Goal: Task Accomplishment & Management: Manage account settings

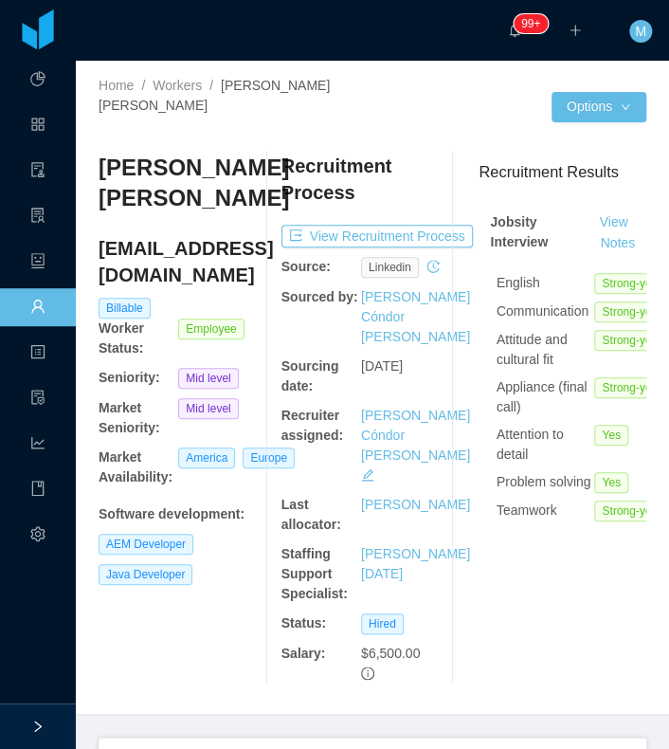
scroll to position [0, 290]
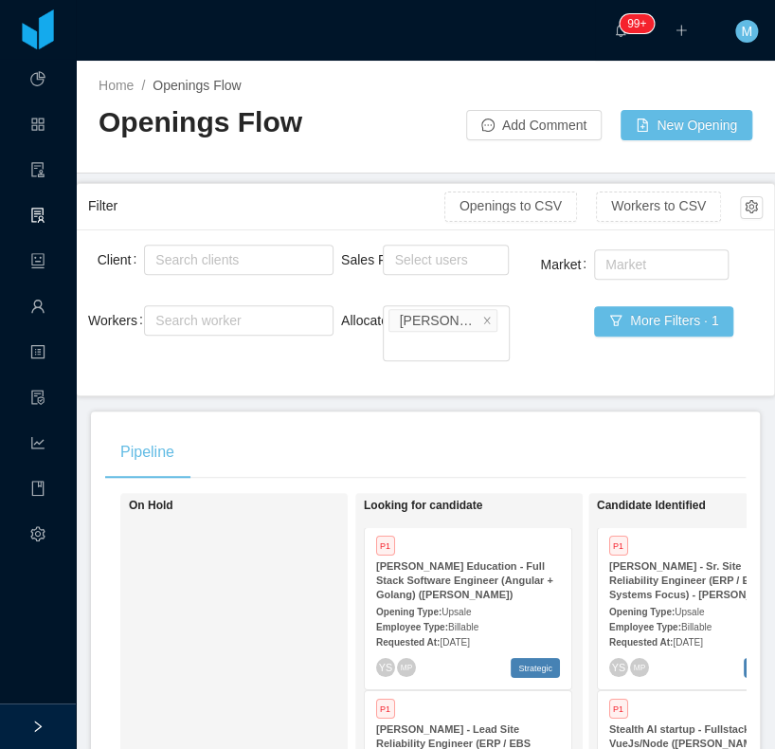
scroll to position [228, 0]
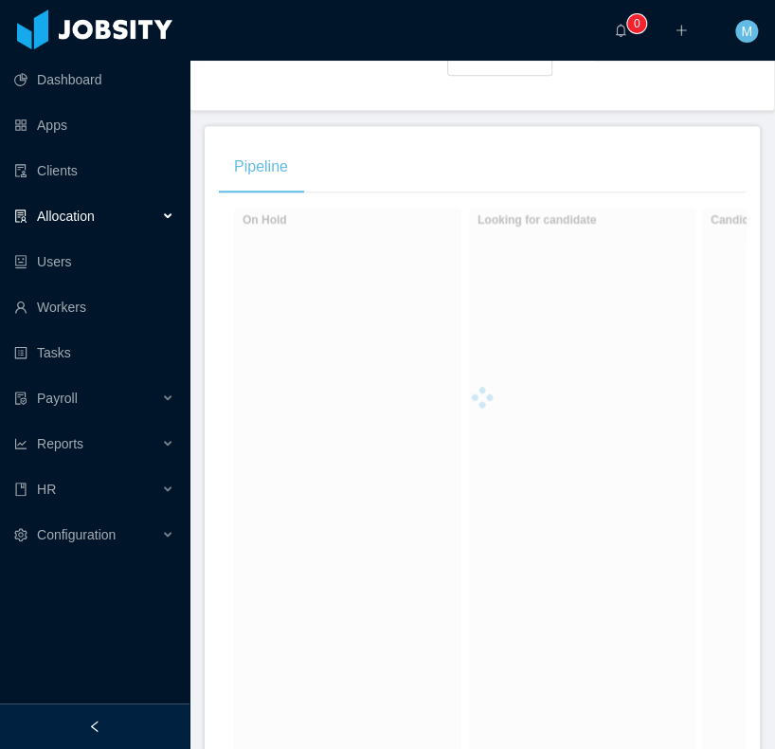
click at [161, 717] on div at bounding box center [95, 726] width 190 height 46
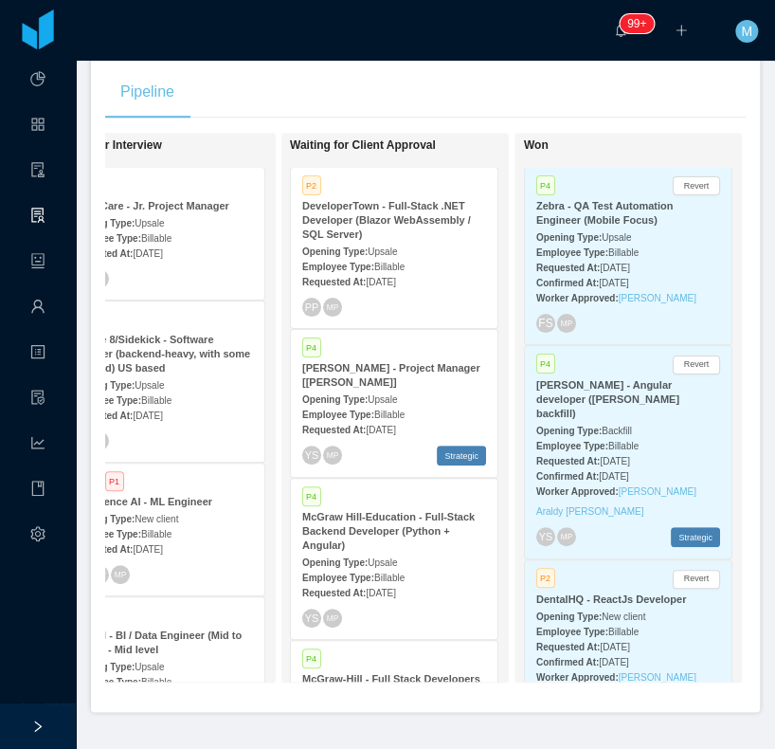
scroll to position [0, 784]
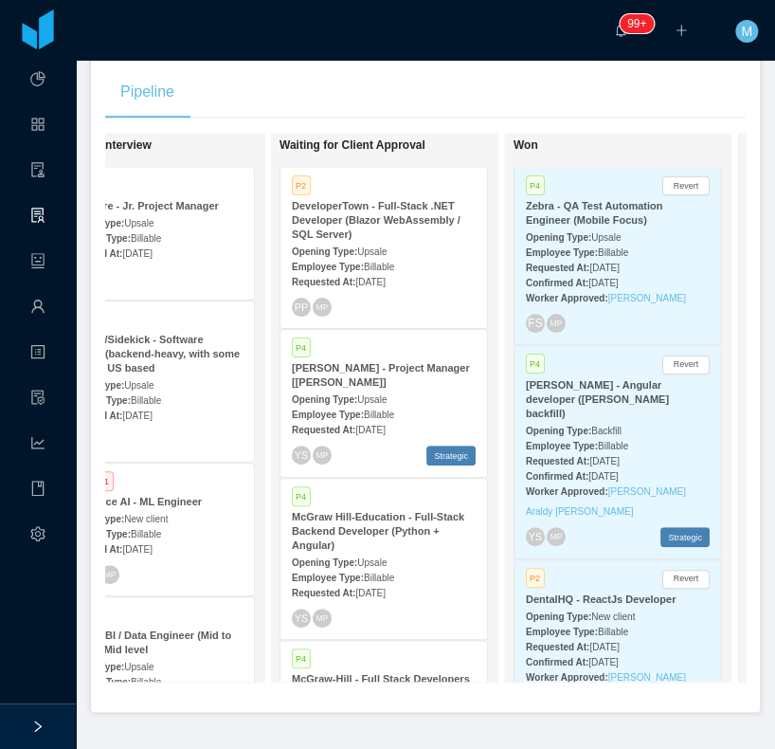
click at [391, 266] on span "Billable" at bounding box center [379, 267] width 30 height 10
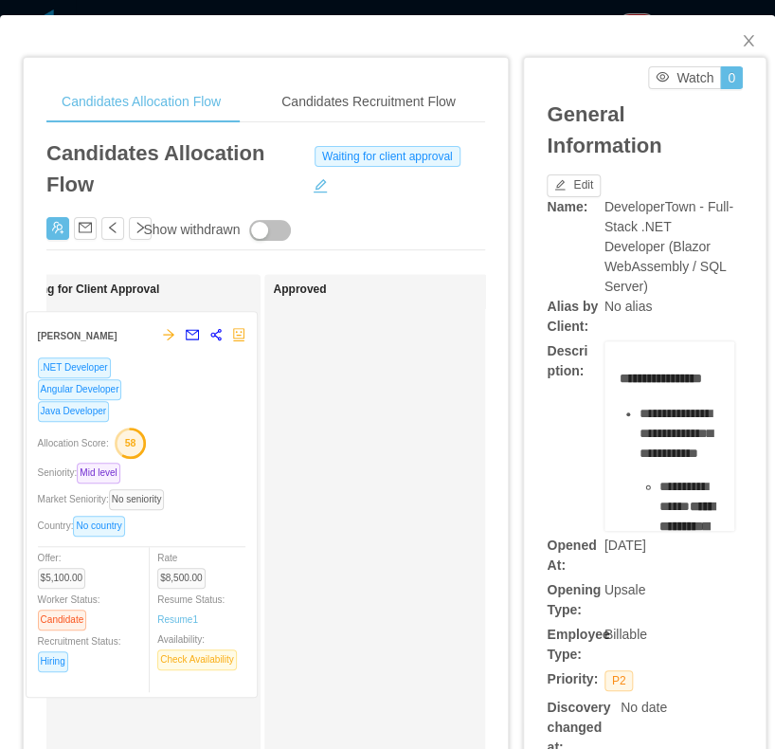
drag, startPoint x: 176, startPoint y: 455, endPoint x: 189, endPoint y: 459, distance: 12.9
click at [189, 459] on div "Waiting for Client Approval Ronald Montero .NET Developer Angular Developer Jav…" at bounding box center [145, 747] width 265 height 931
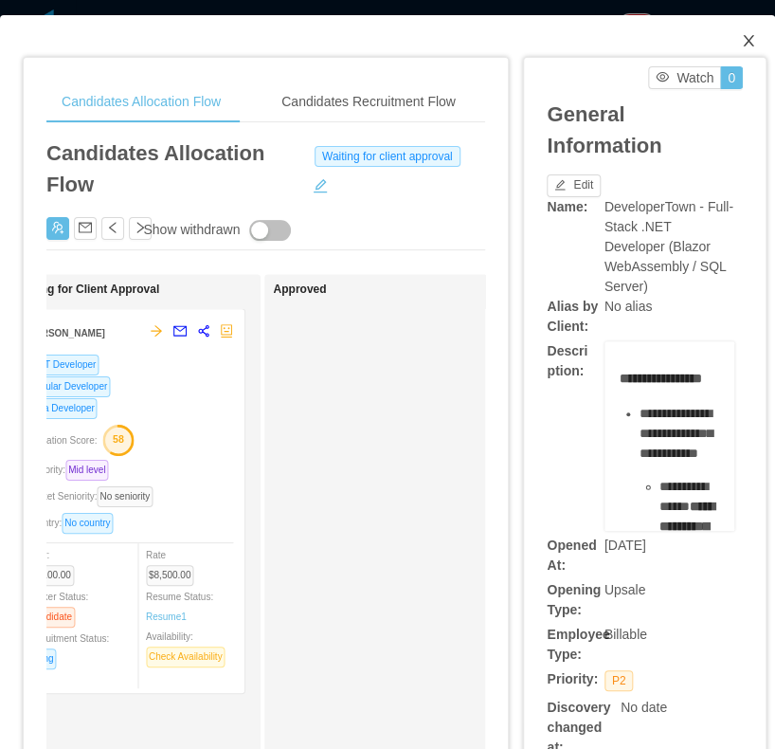
click at [743, 45] on icon "icon: close" at bounding box center [748, 40] width 10 height 11
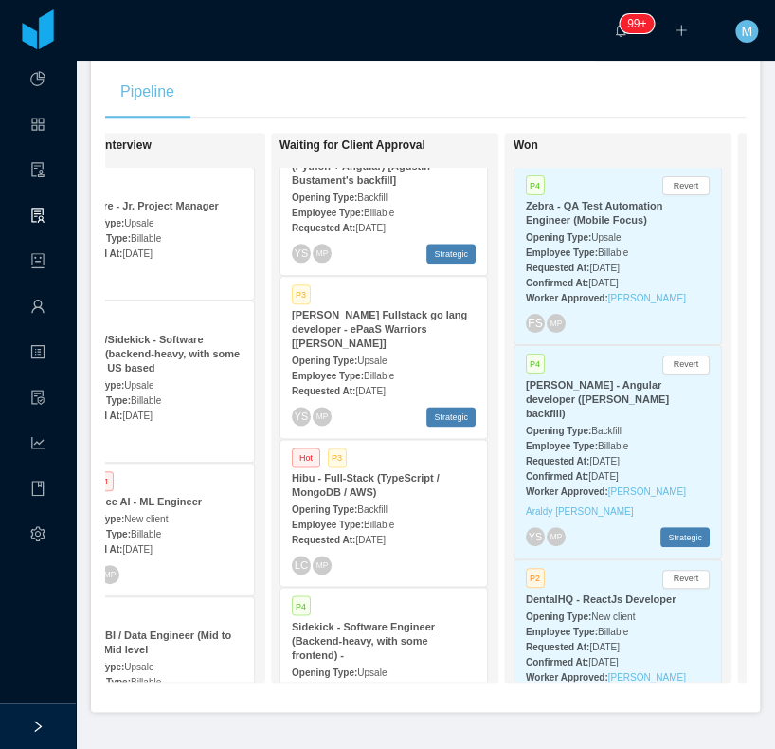
scroll to position [607, 0]
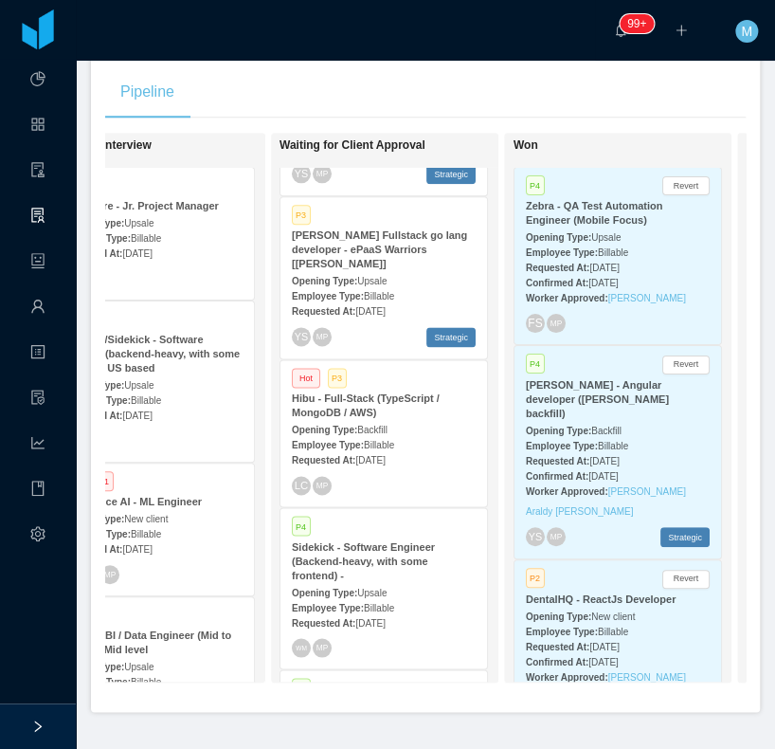
click at [375, 292] on span "Billable" at bounding box center [379, 296] width 30 height 10
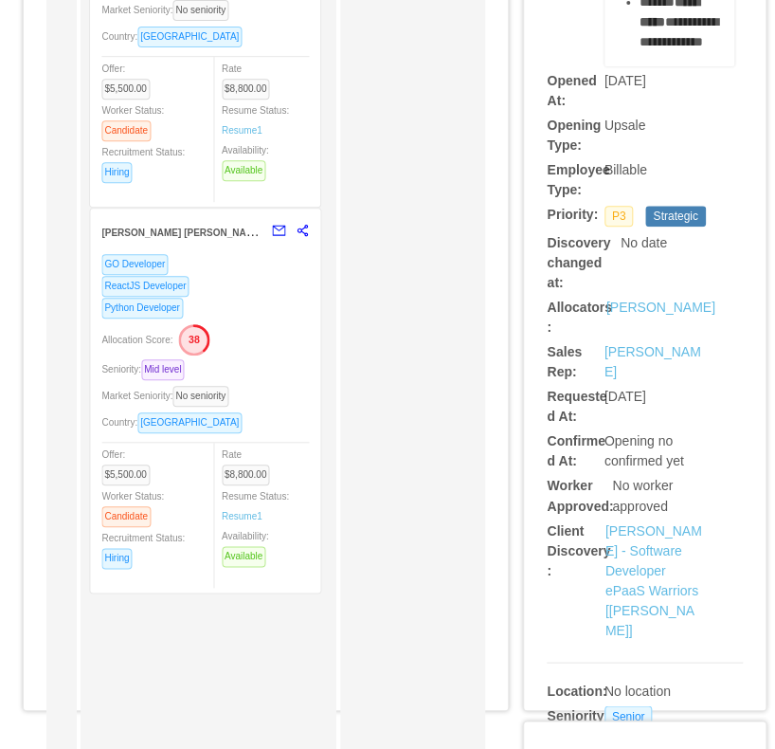
scroll to position [379, 0]
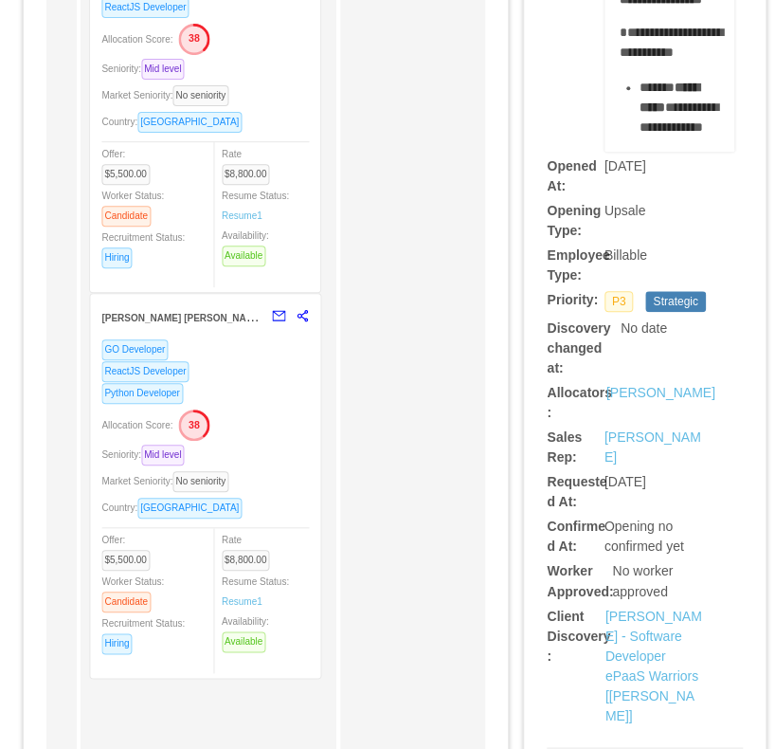
click at [258, 476] on div "Market Seniority: No seniority" at bounding box center [205, 481] width 208 height 22
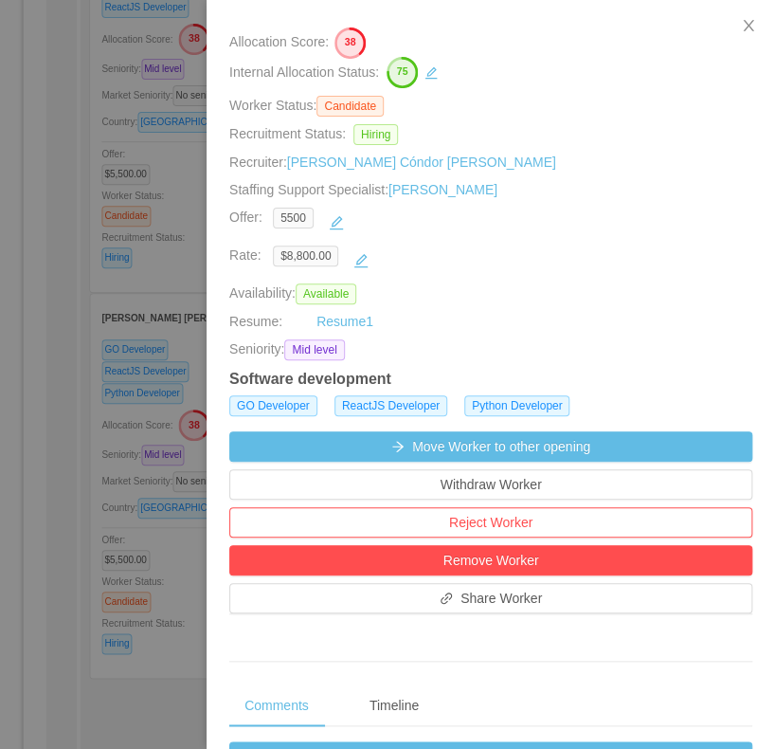
scroll to position [0, 0]
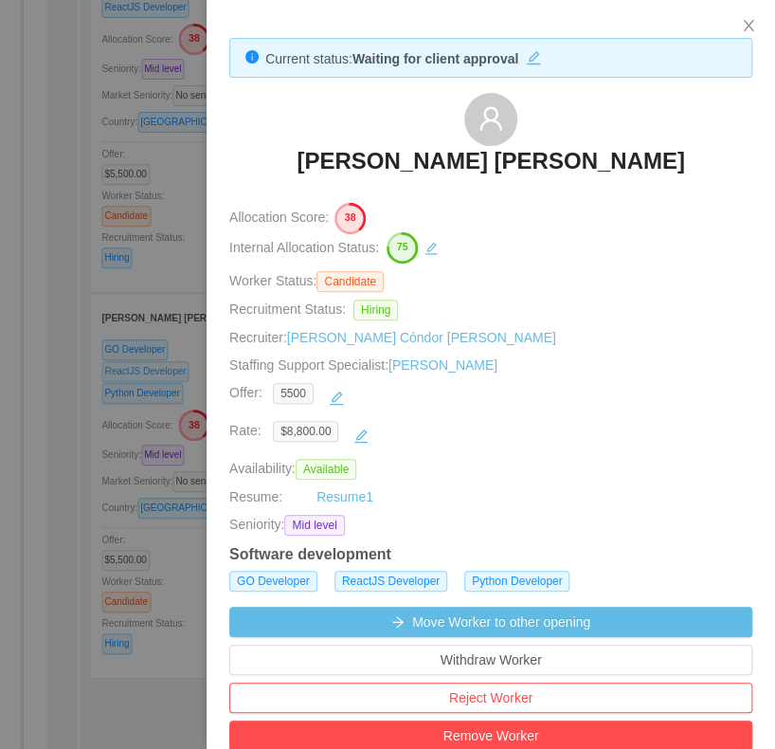
drag, startPoint x: 94, startPoint y: 373, endPoint x: 109, endPoint y: 369, distance: 15.6
click at [99, 373] on div at bounding box center [387, 374] width 775 height 749
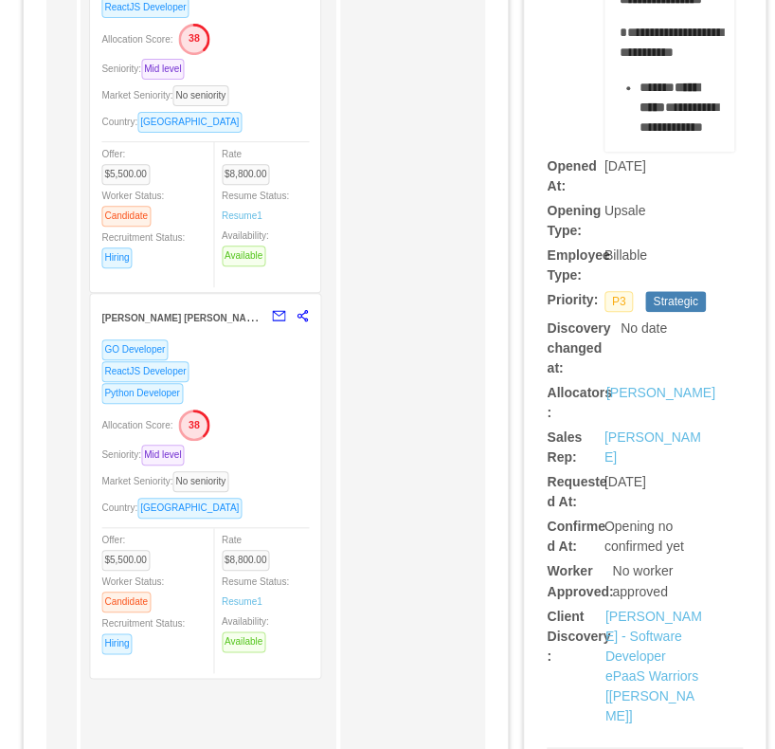
scroll to position [152, 0]
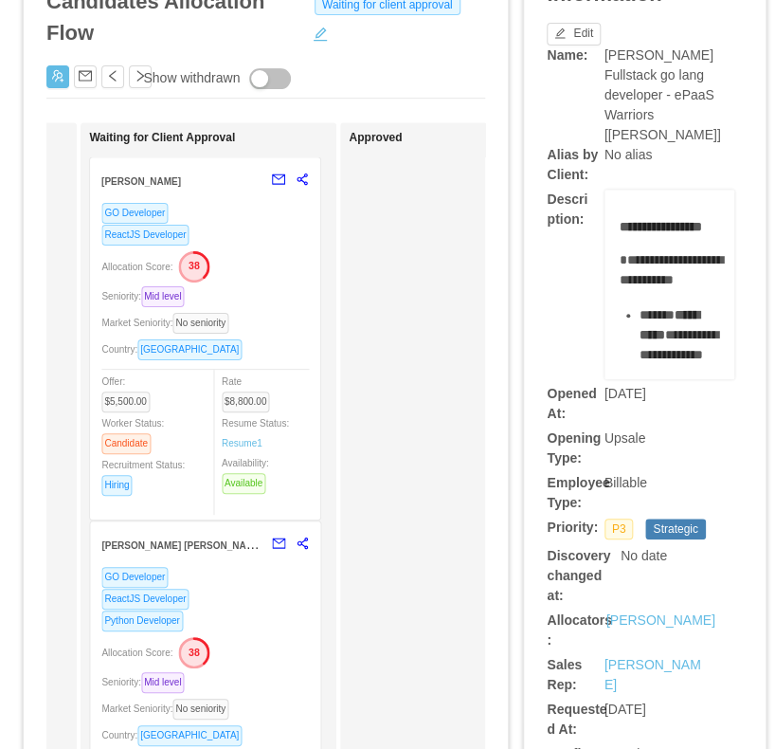
click at [223, 286] on div "Seniority: Mid level" at bounding box center [205, 296] width 208 height 22
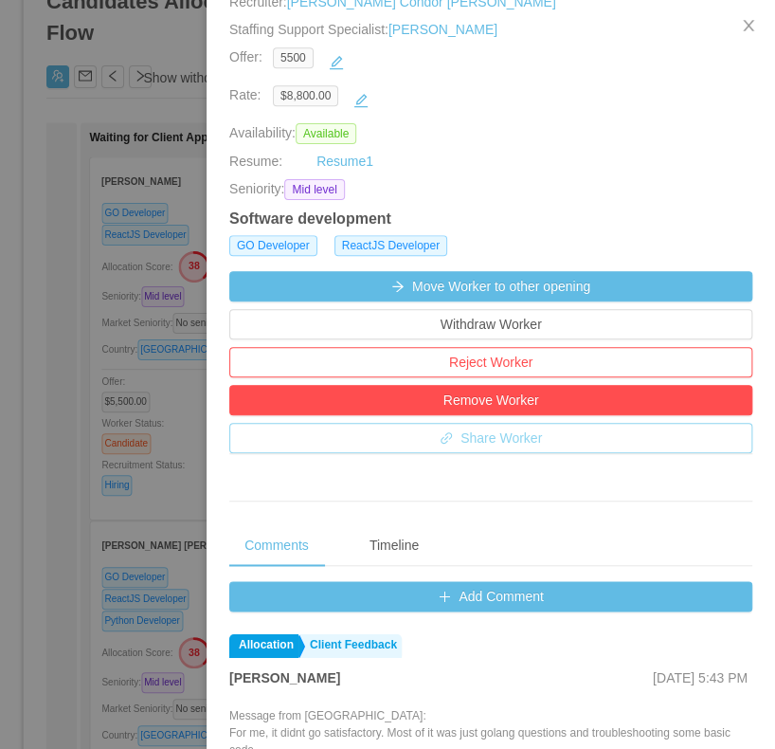
scroll to position [351, 0]
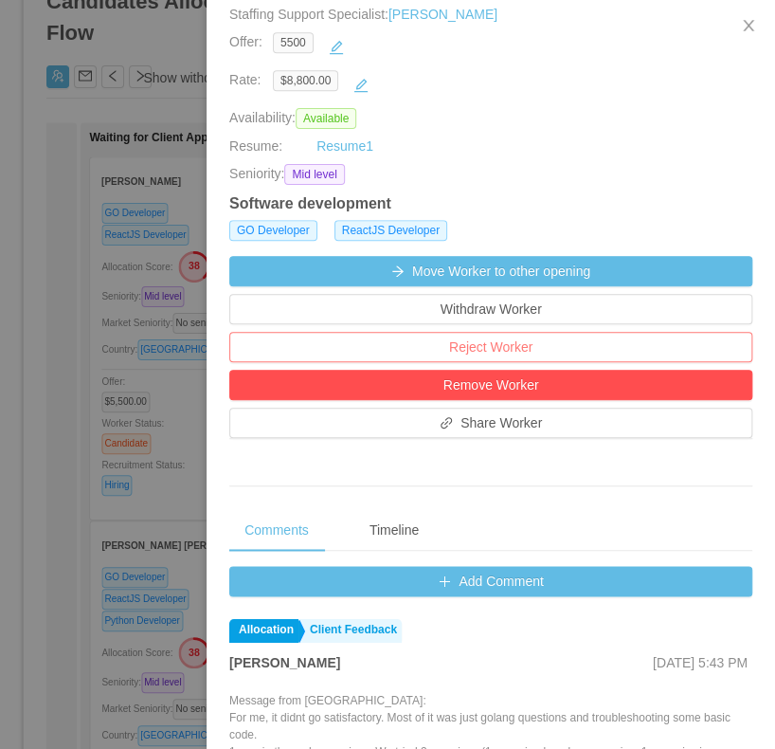
click at [485, 351] on button "Reject Worker" at bounding box center [490, 347] width 523 height 30
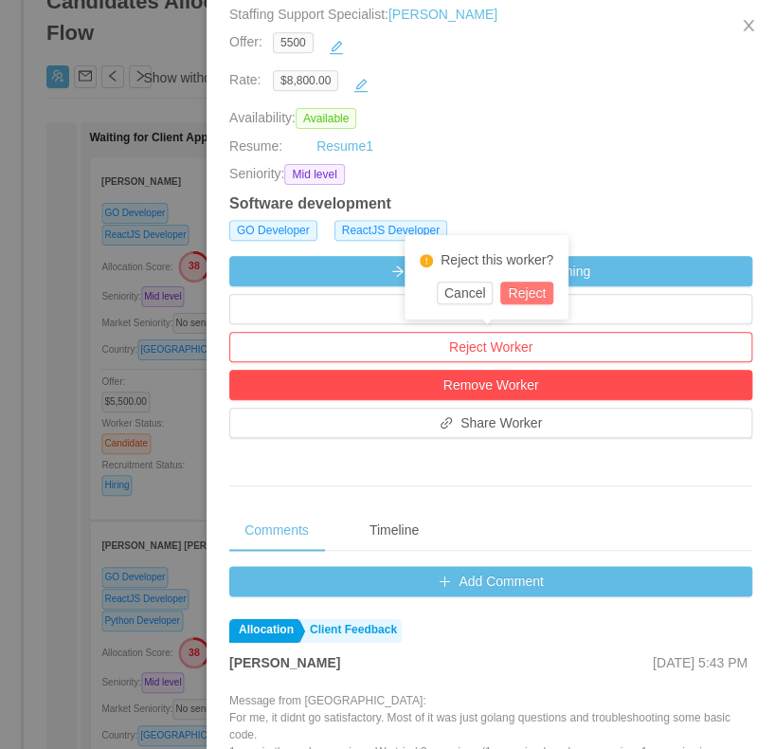
click at [533, 294] on button "Reject" at bounding box center [527, 293] width 53 height 23
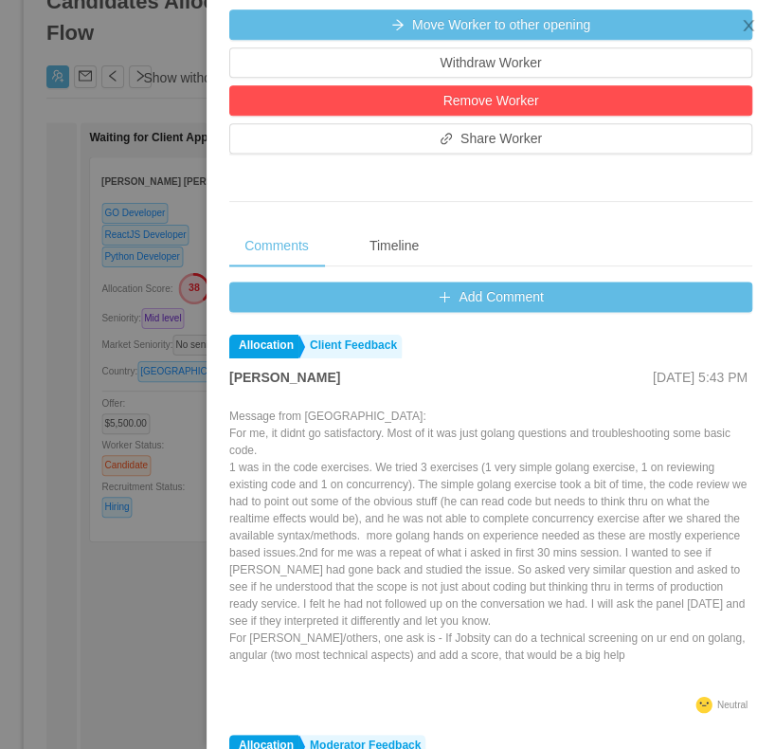
scroll to position [303, 0]
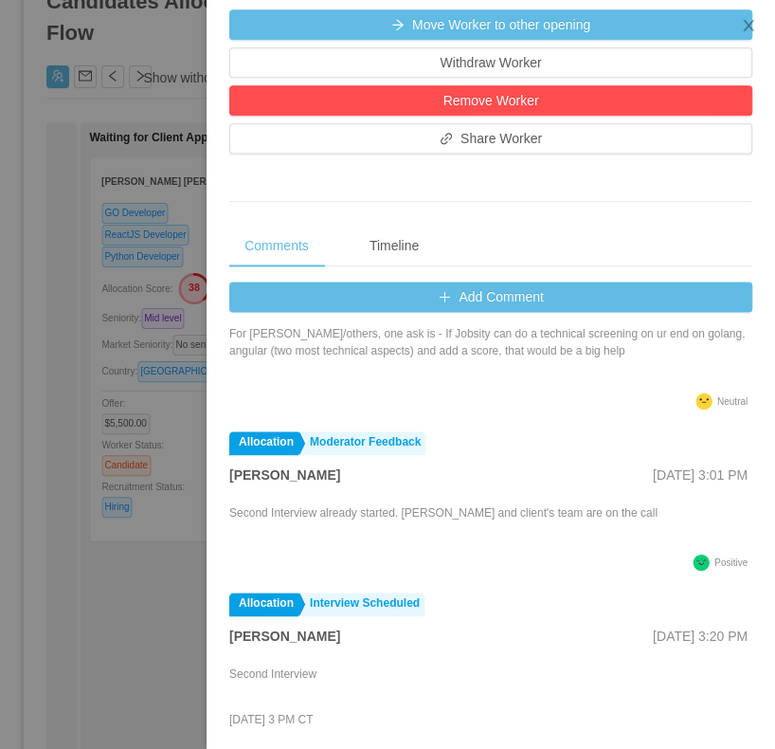
click at [100, 584] on div at bounding box center [387, 374] width 775 height 749
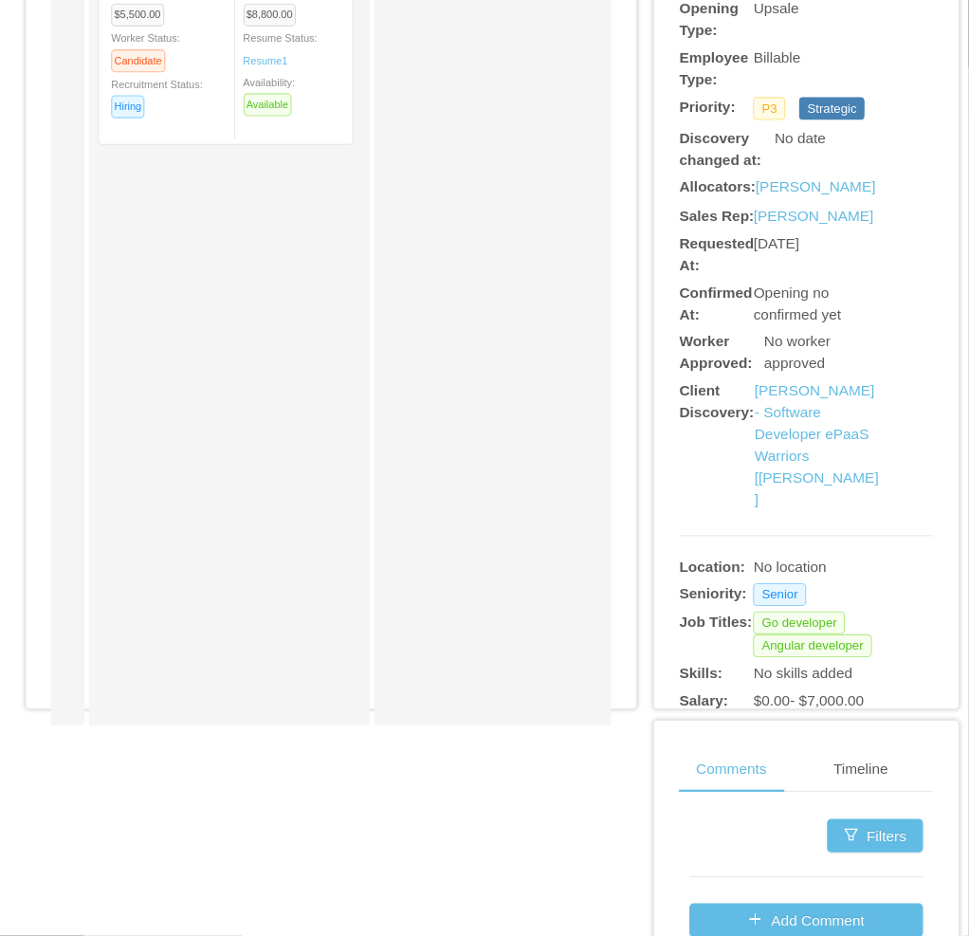
scroll to position [0, 763]
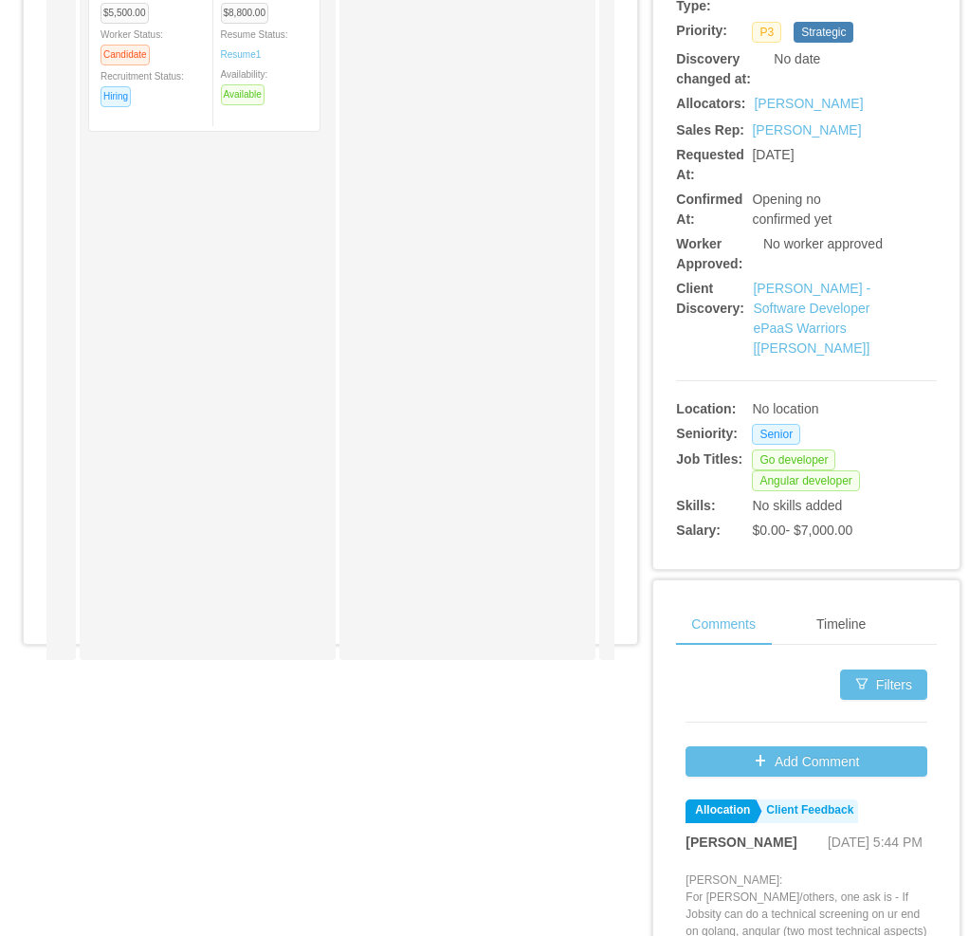
drag, startPoint x: 654, startPoint y: 0, endPoint x: 355, endPoint y: 382, distance: 484.9
click at [355, 382] on div "Approved" at bounding box center [480, 185] width 265 height 931
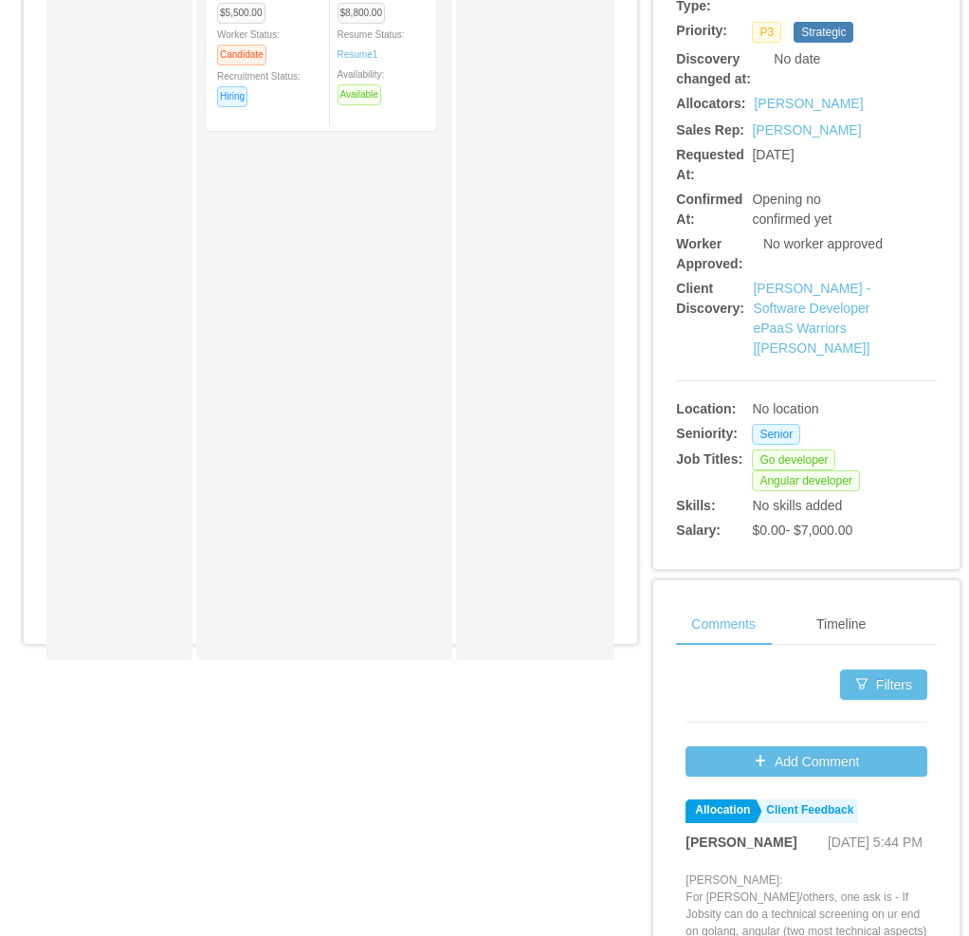
scroll to position [152, 0]
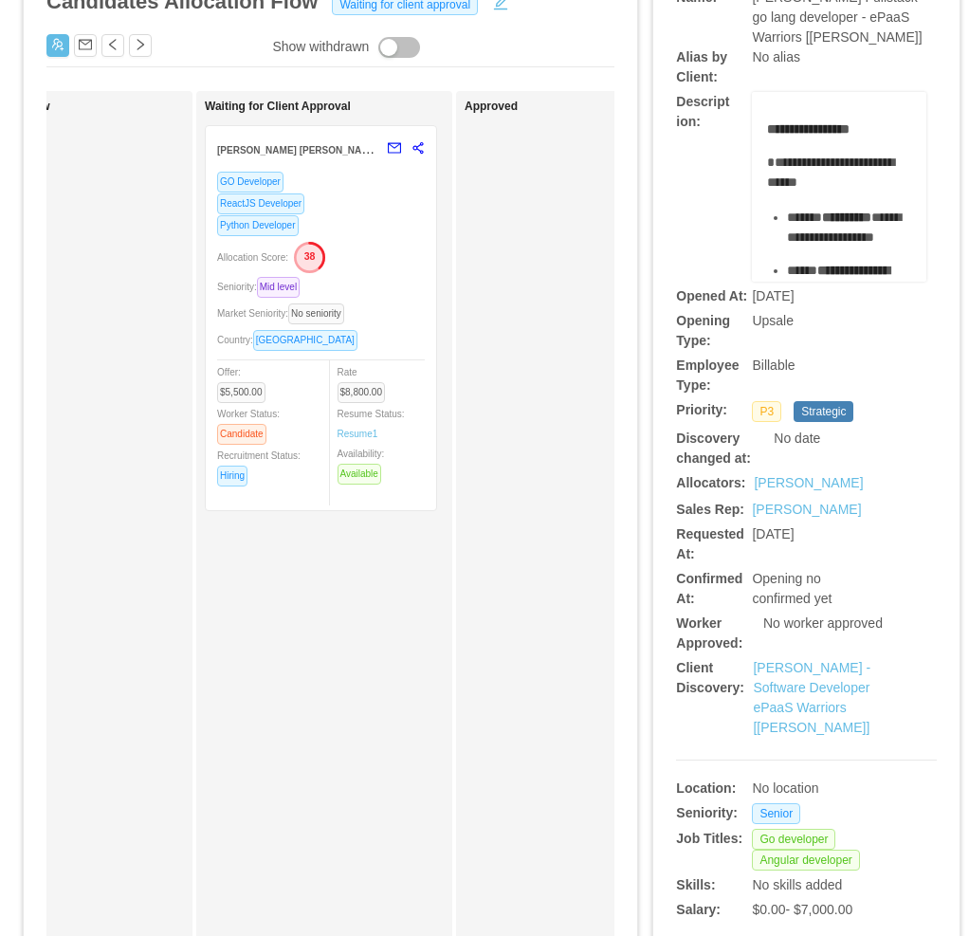
click at [369, 274] on div "GO Developer ReactJS Developer Python Developer Allocation Score: 38 Seniority:…" at bounding box center [321, 335] width 208 height 328
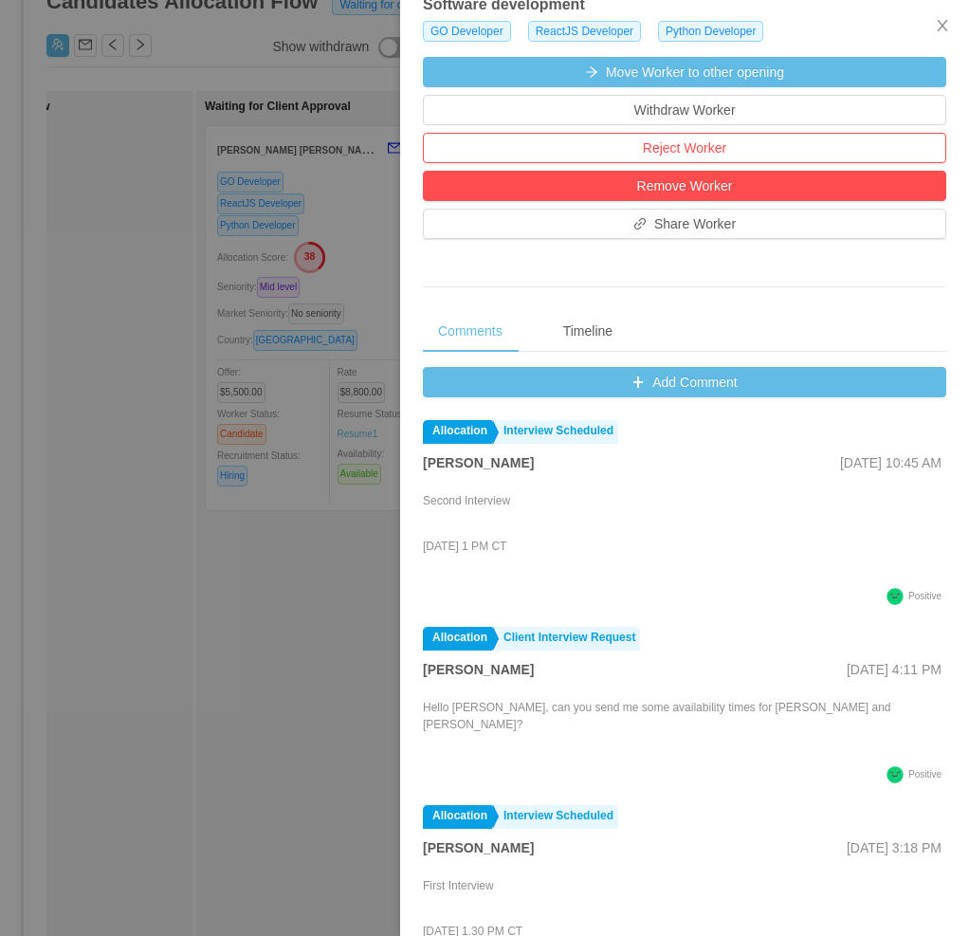
scroll to position [569, 0]
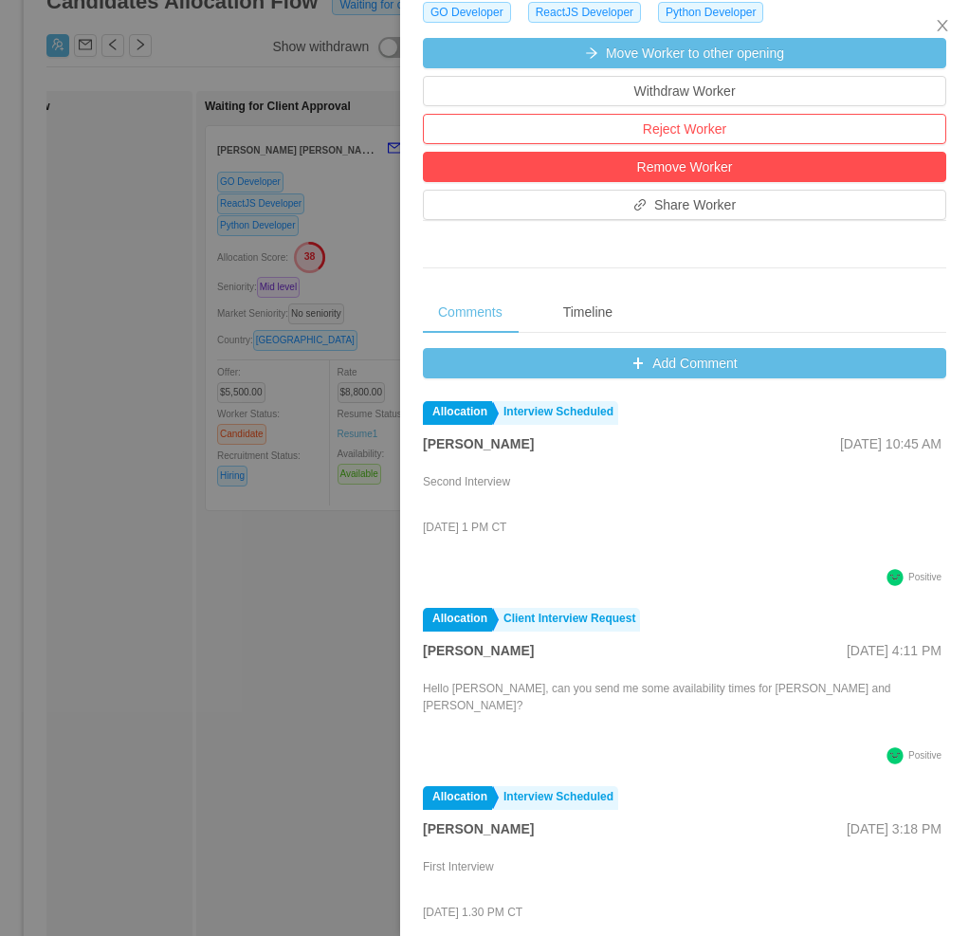
click at [231, 610] on div at bounding box center [484, 468] width 969 height 936
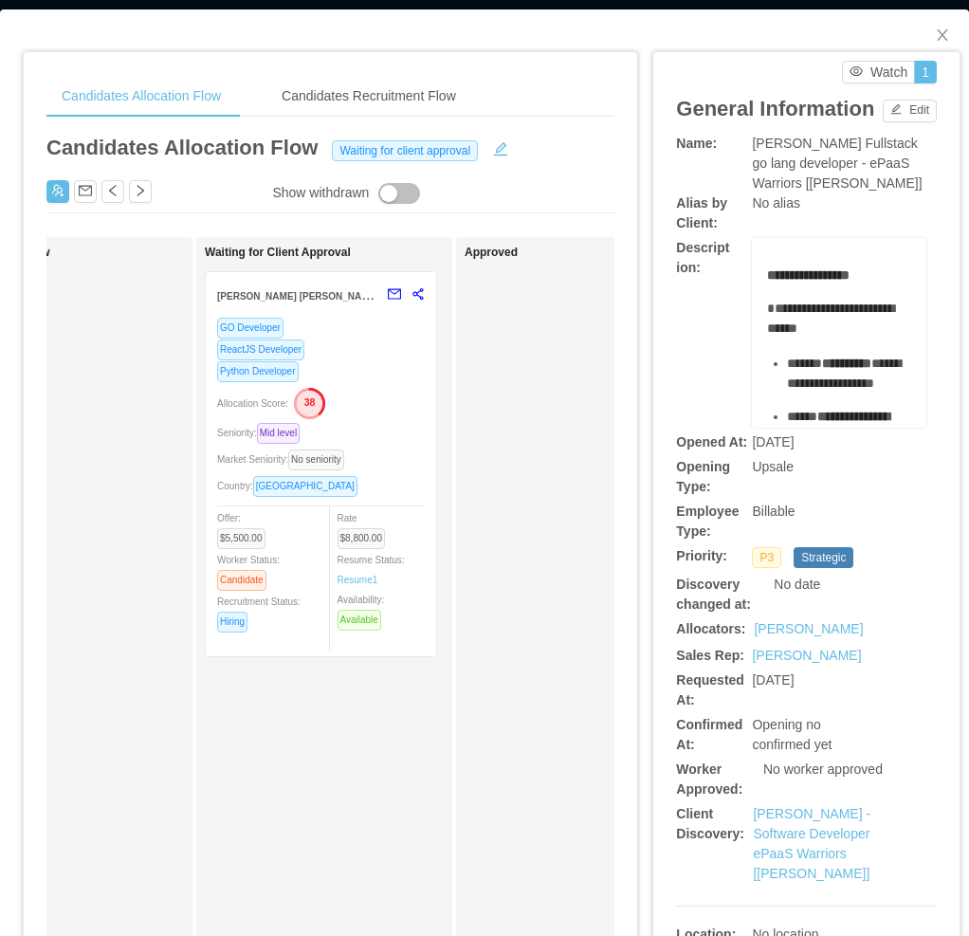
scroll to position [0, 0]
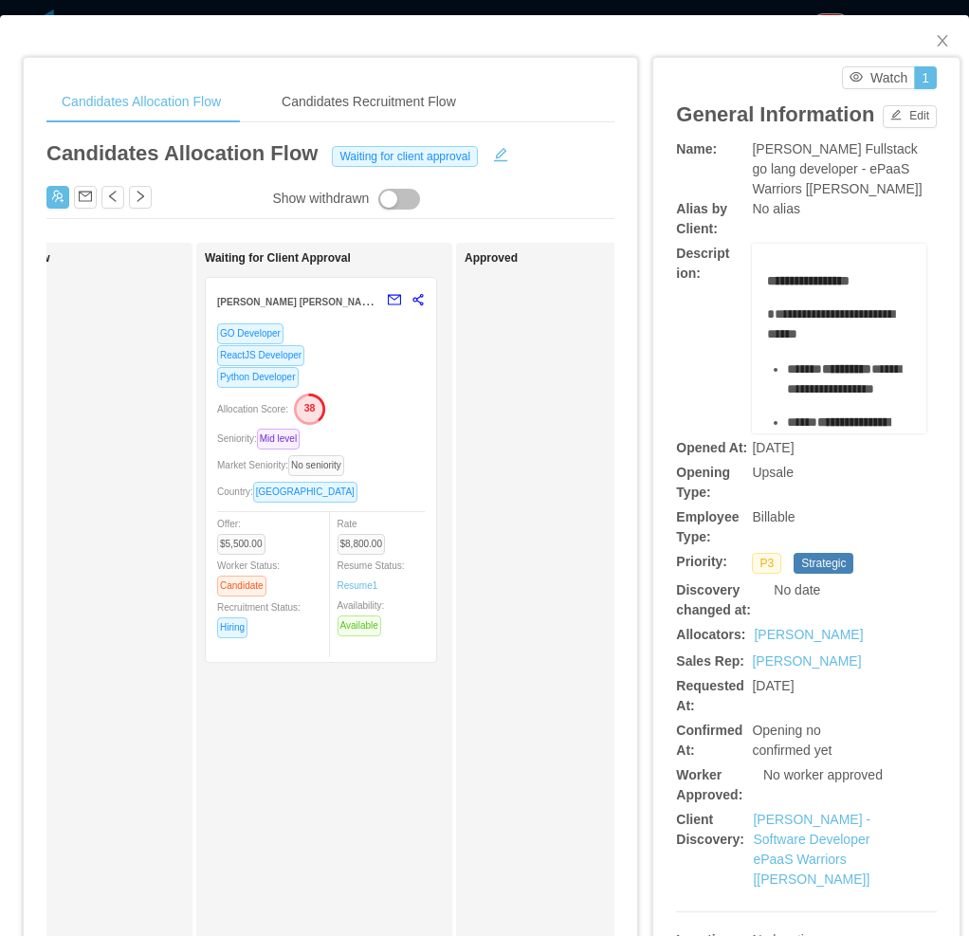
drag, startPoint x: 481, startPoint y: 408, endPoint x: 548, endPoint y: 390, distance: 69.7
click at [481, 408] on div "Approved" at bounding box center [596, 716] width 265 height 931
click at [383, 421] on div "Allocation Score: 38" at bounding box center [321, 407] width 208 height 30
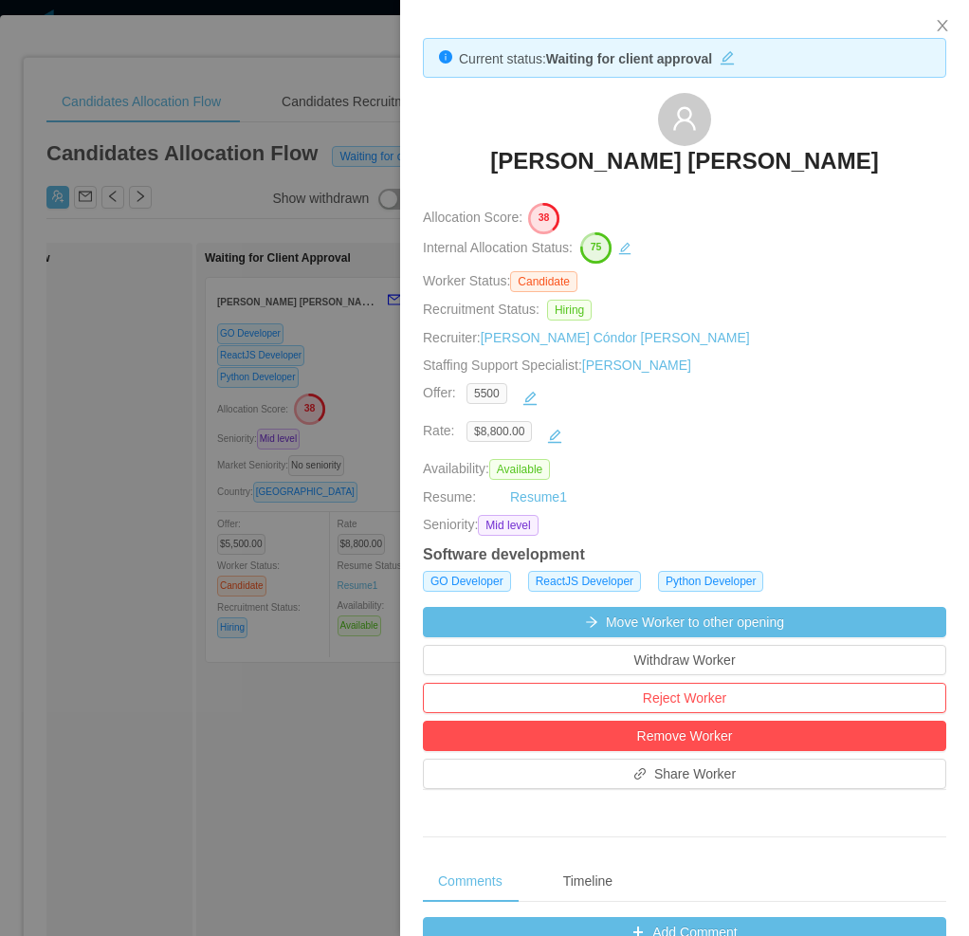
click at [145, 660] on div at bounding box center [484, 468] width 969 height 936
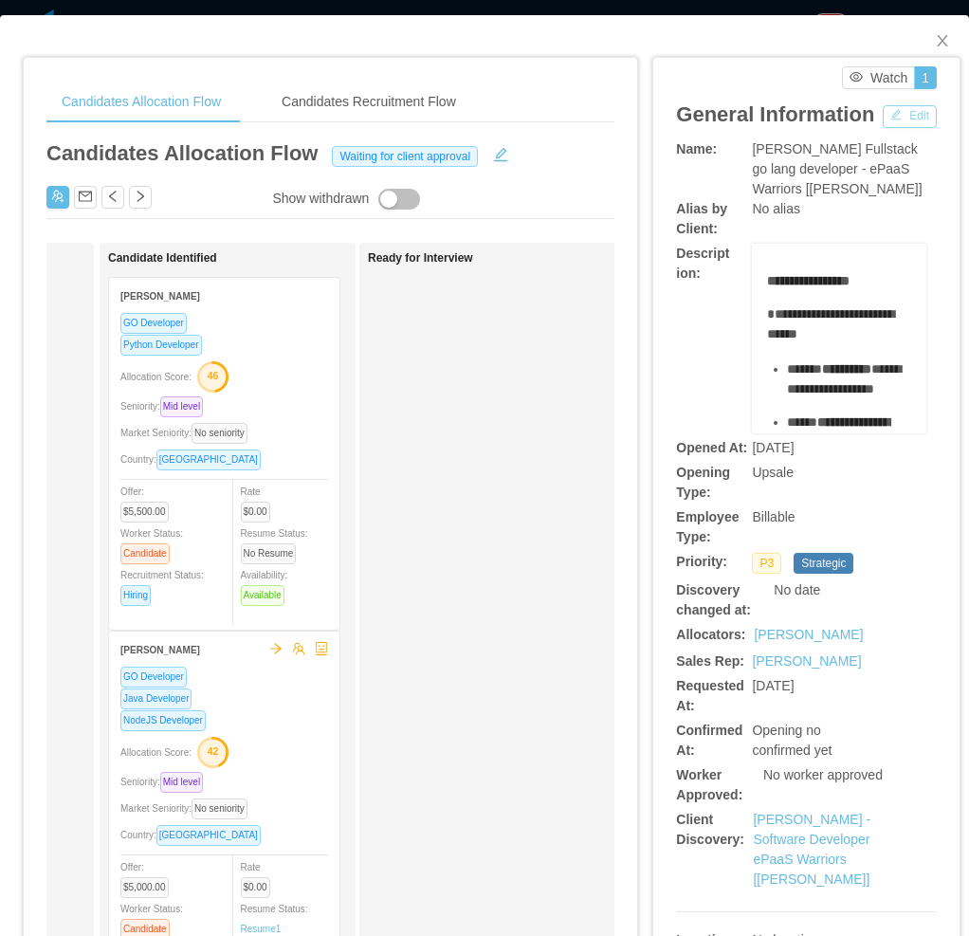
click at [774, 117] on button "Edit" at bounding box center [910, 116] width 54 height 23
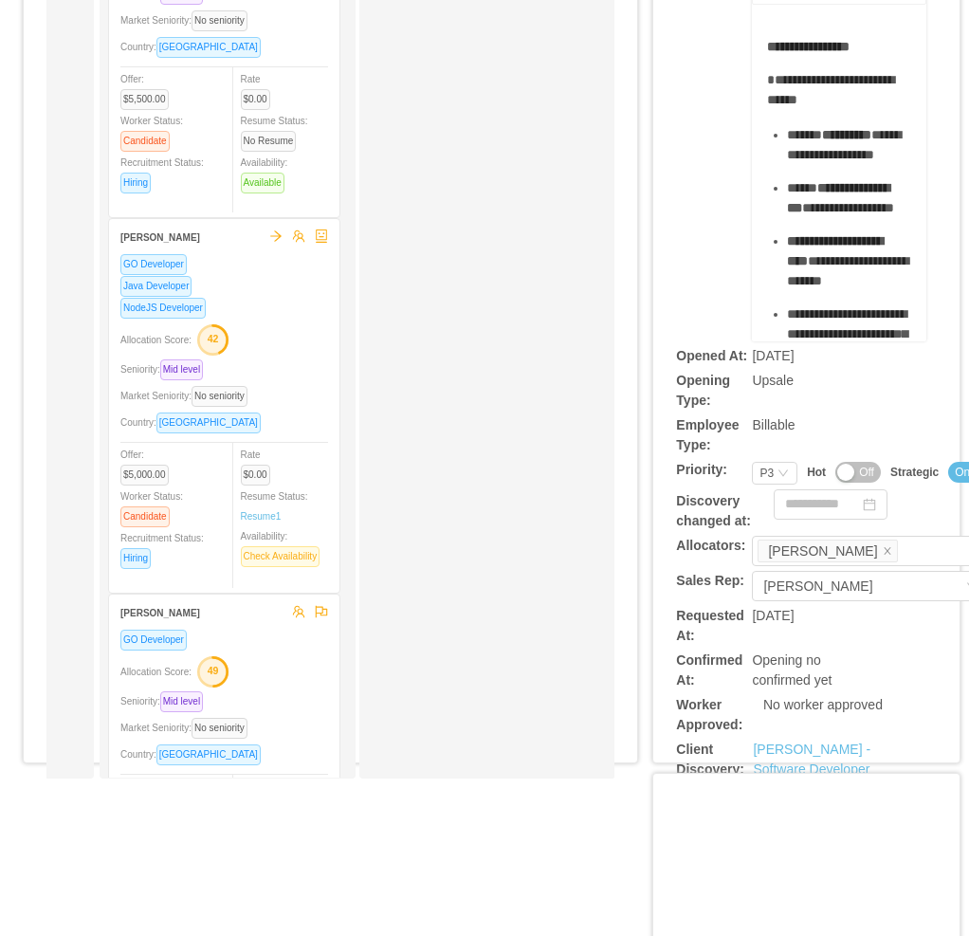
scroll to position [474, 0]
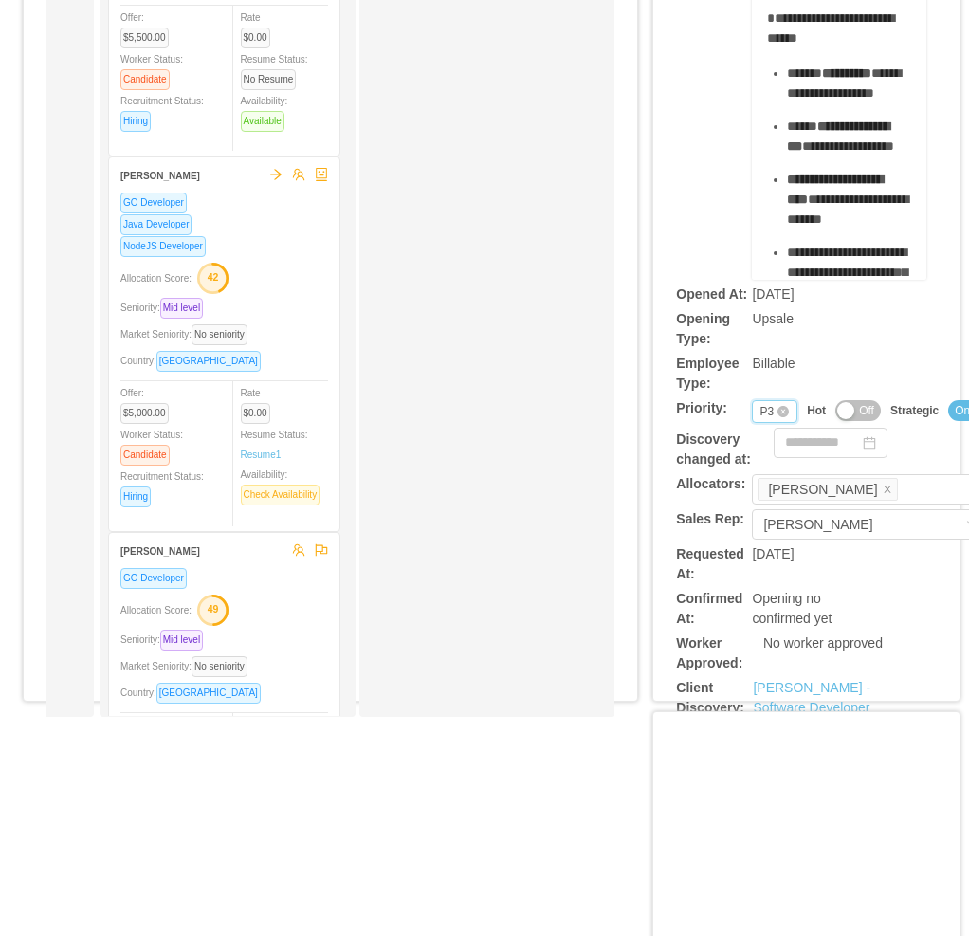
click at [759, 419] on div "P3" at bounding box center [766, 411] width 14 height 21
drag, startPoint x: 764, startPoint y: 473, endPoint x: 720, endPoint y: 463, distance: 44.8
click at [761, 473] on li "P2" at bounding box center [762, 474] width 44 height 30
click at [679, 233] on div "**********" at bounding box center [806, 19] width 261 height 520
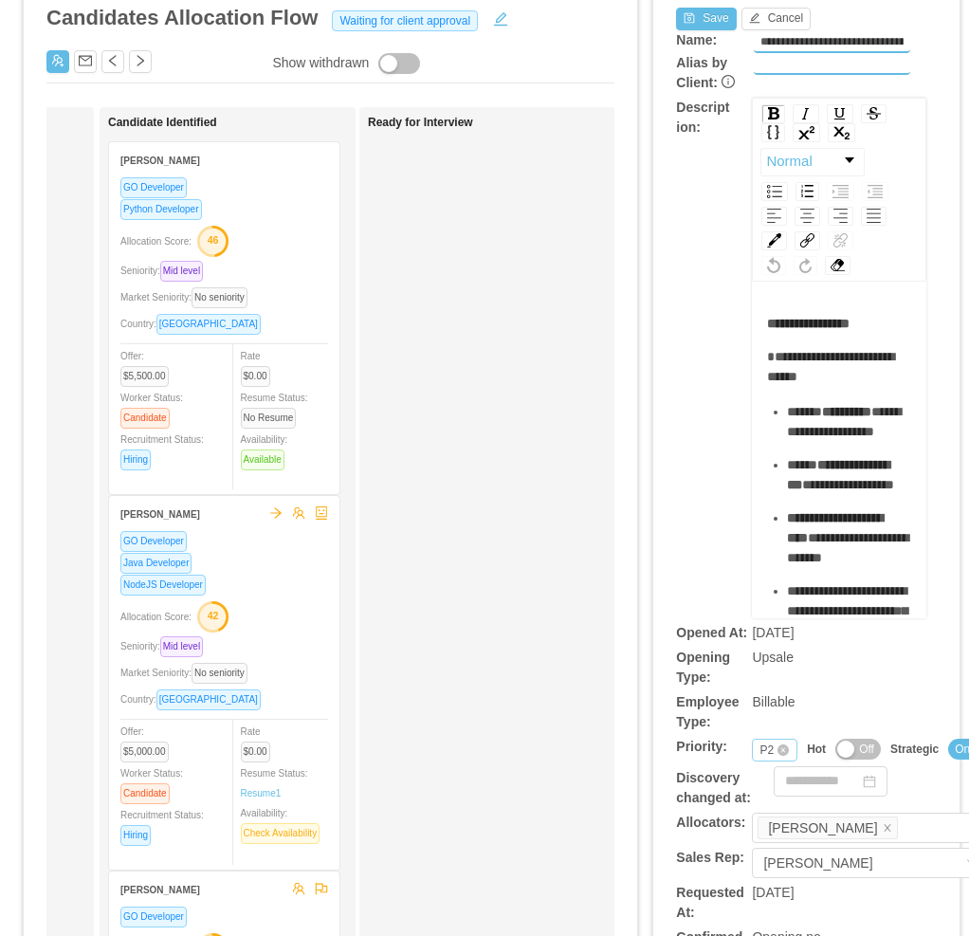
scroll to position [0, 0]
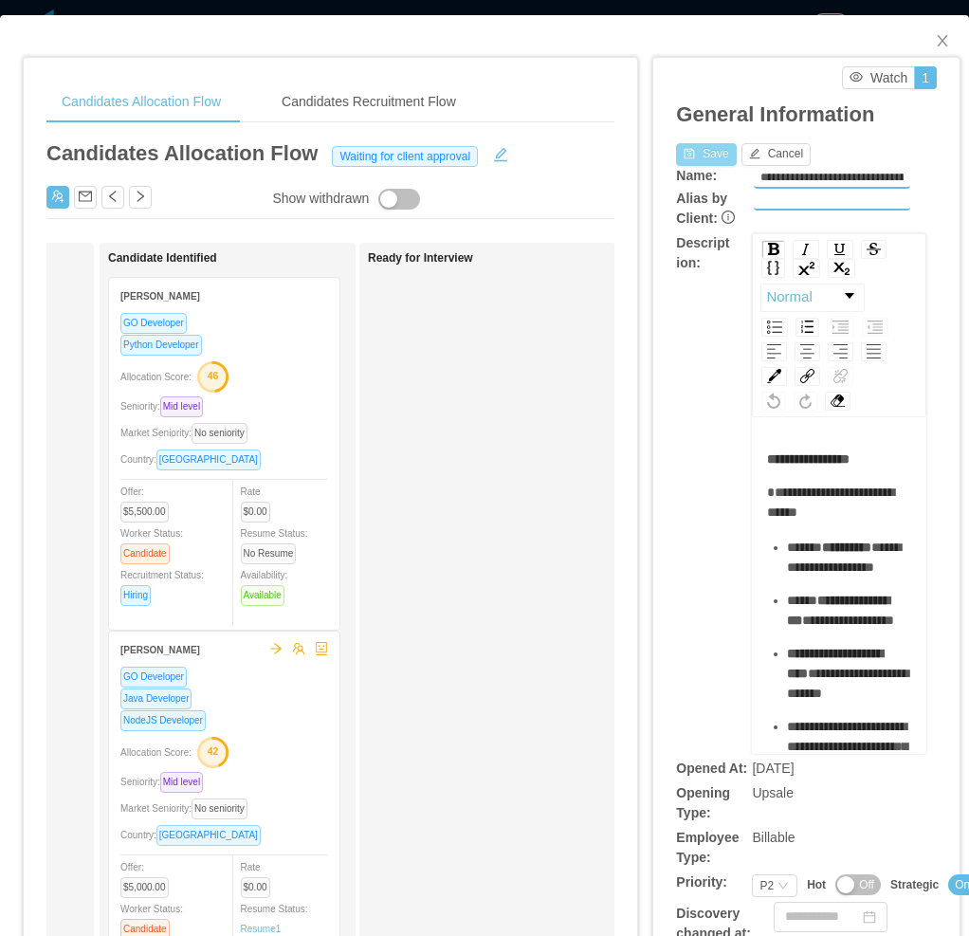
click at [681, 152] on button "Save" at bounding box center [706, 154] width 60 height 23
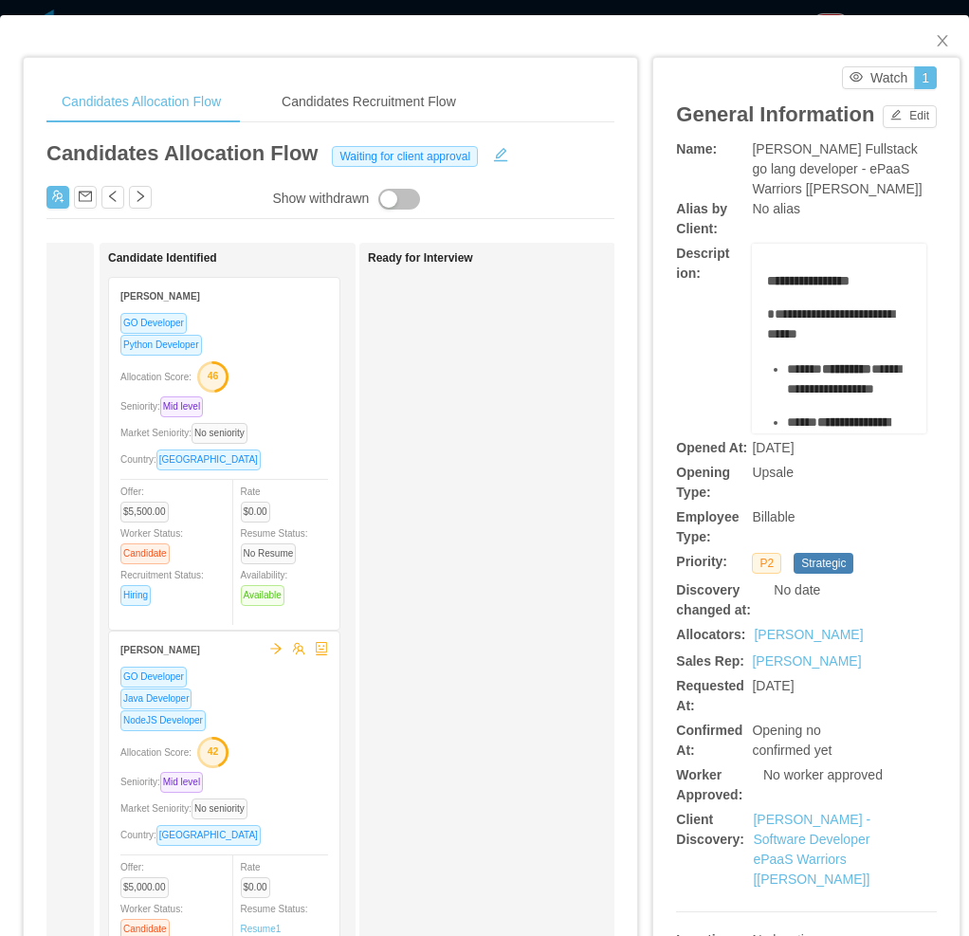
click at [724, 332] on div "**********" at bounding box center [806, 339] width 261 height 190
drag, startPoint x: 932, startPoint y: 44, endPoint x: 920, endPoint y: 47, distance: 12.0
click at [774, 47] on icon "icon: close" at bounding box center [942, 40] width 15 height 15
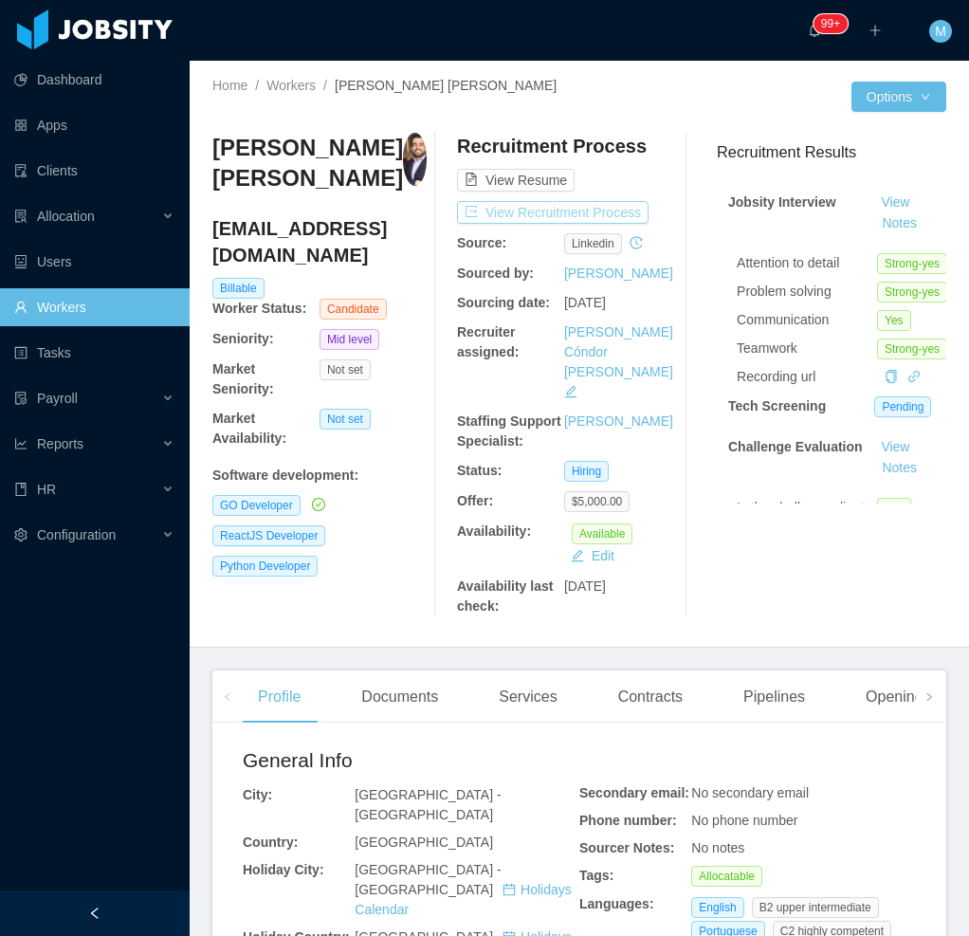
click at [559, 211] on button "View Recruitment Process" at bounding box center [552, 212] width 191 height 23
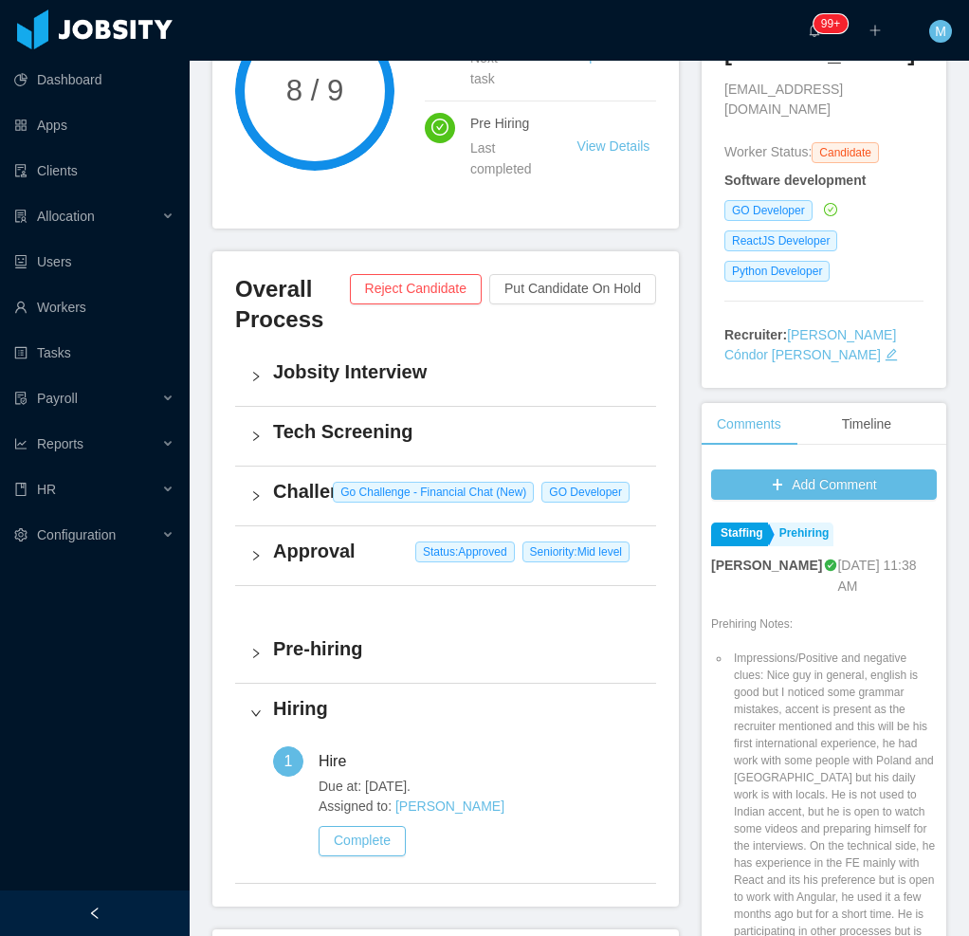
scroll to position [304, 0]
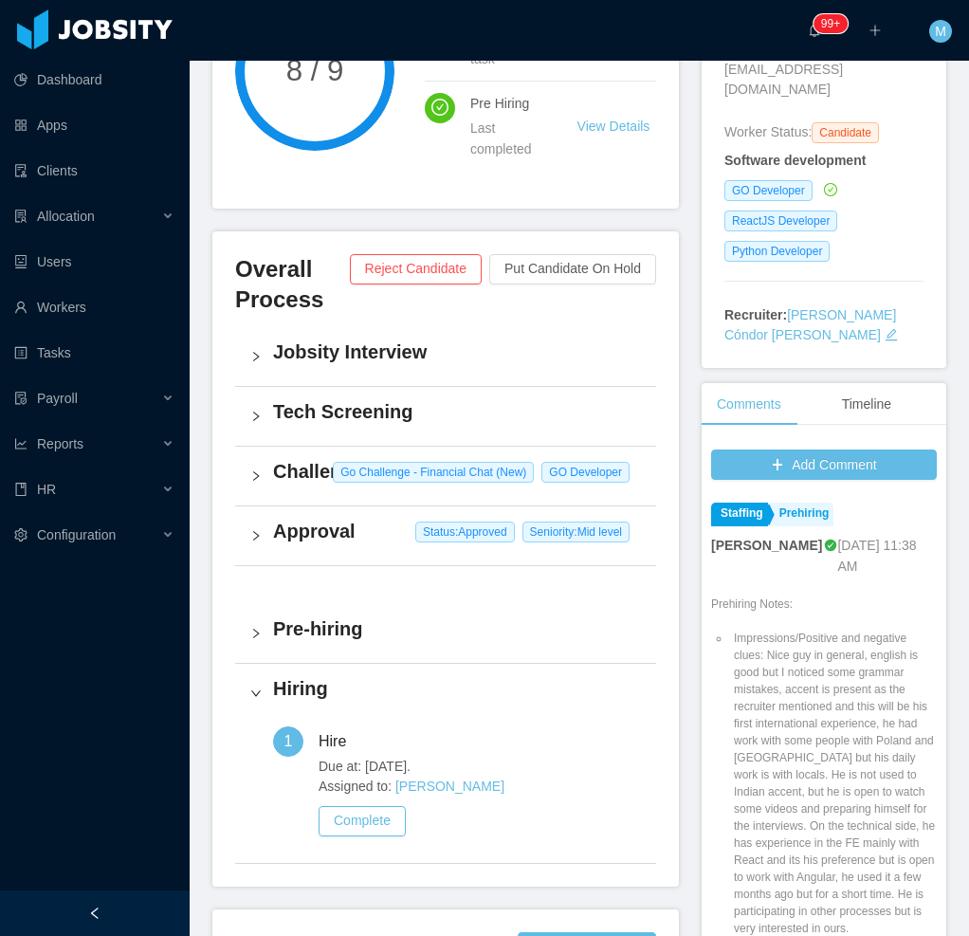
click at [291, 481] on h4 "Challenge" at bounding box center [457, 471] width 368 height 27
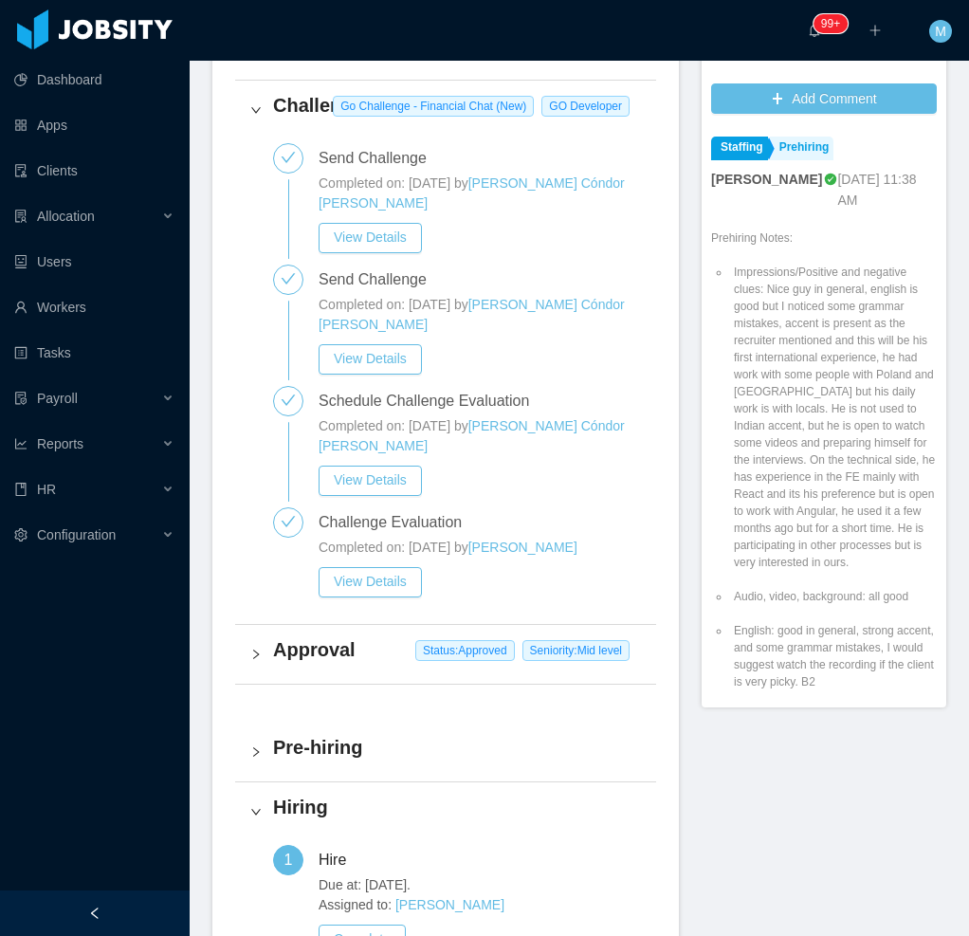
scroll to position [683, 0]
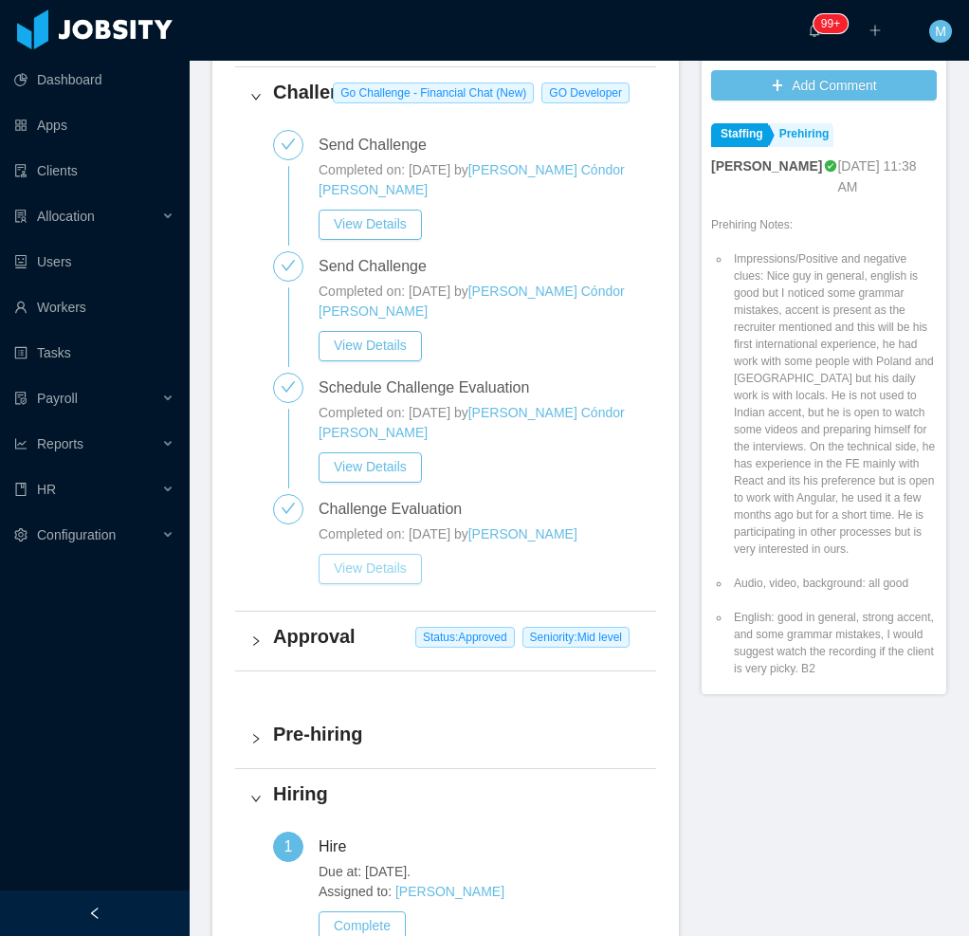
click at [372, 568] on button "View Details" at bounding box center [370, 569] width 103 height 30
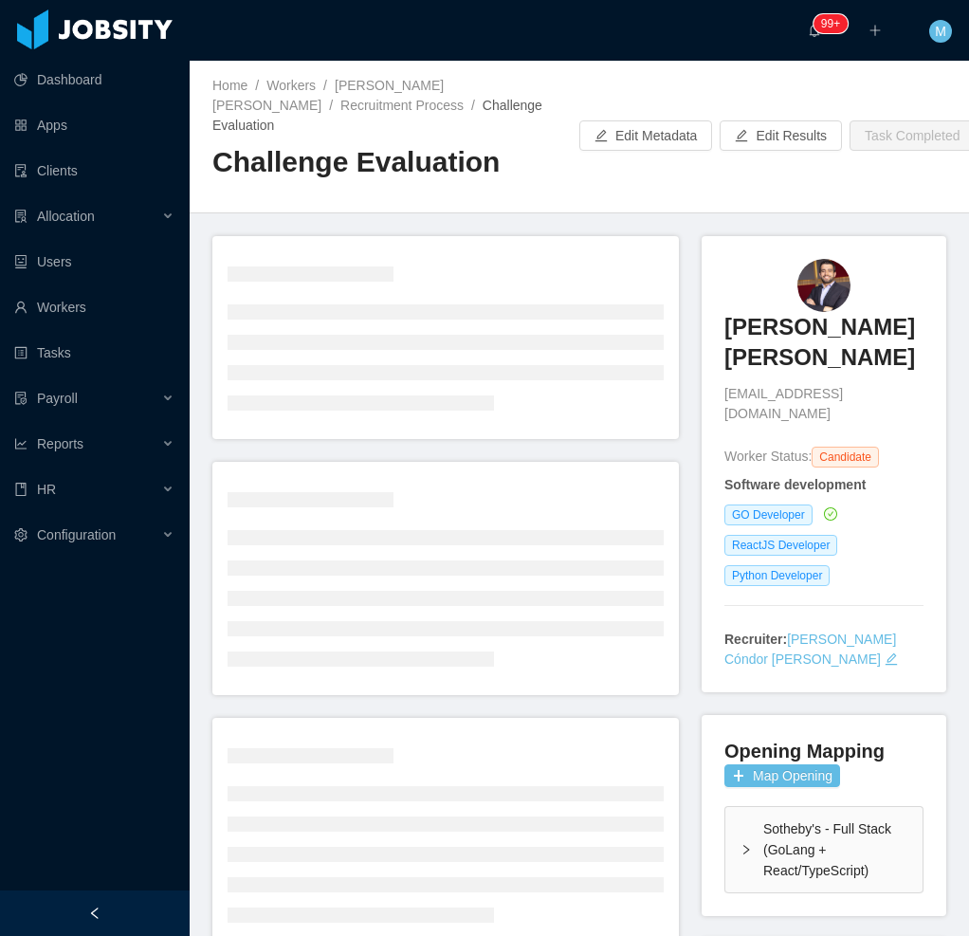
drag, startPoint x: 108, startPoint y: 909, endPoint x: 137, endPoint y: 854, distance: 62.3
click at [110, 748] on div at bounding box center [95, 913] width 190 height 46
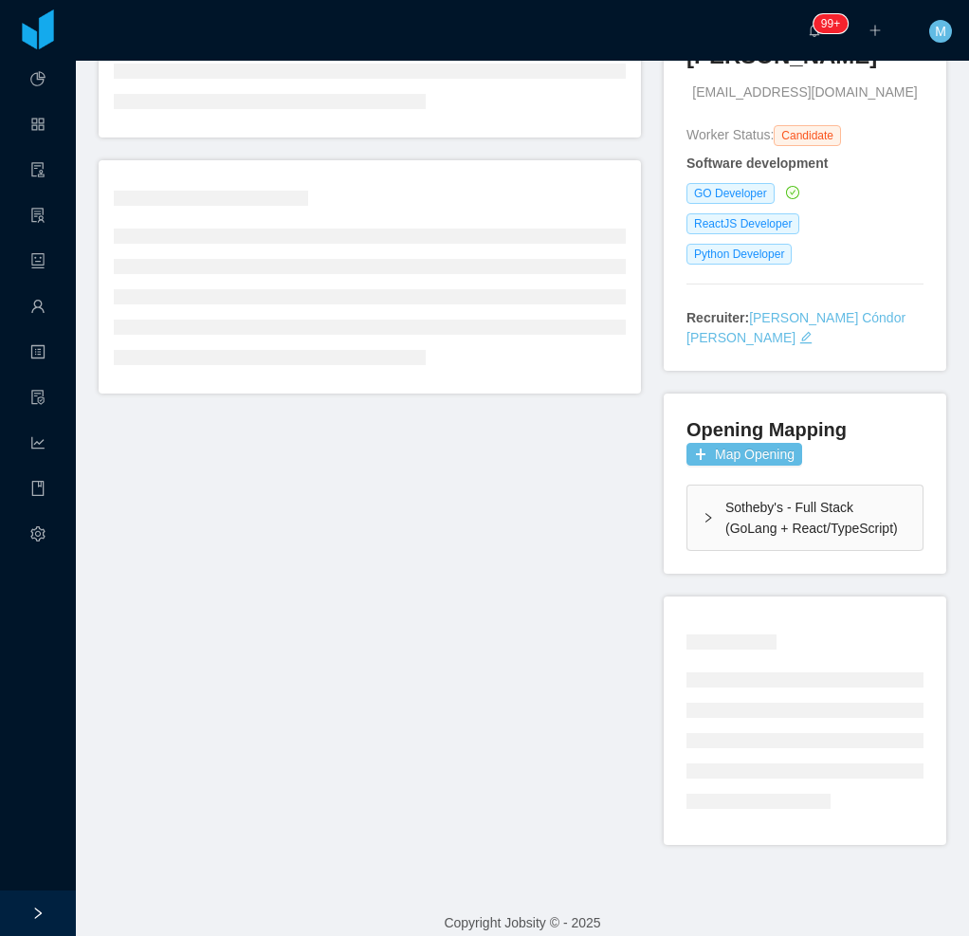
scroll to position [319, 0]
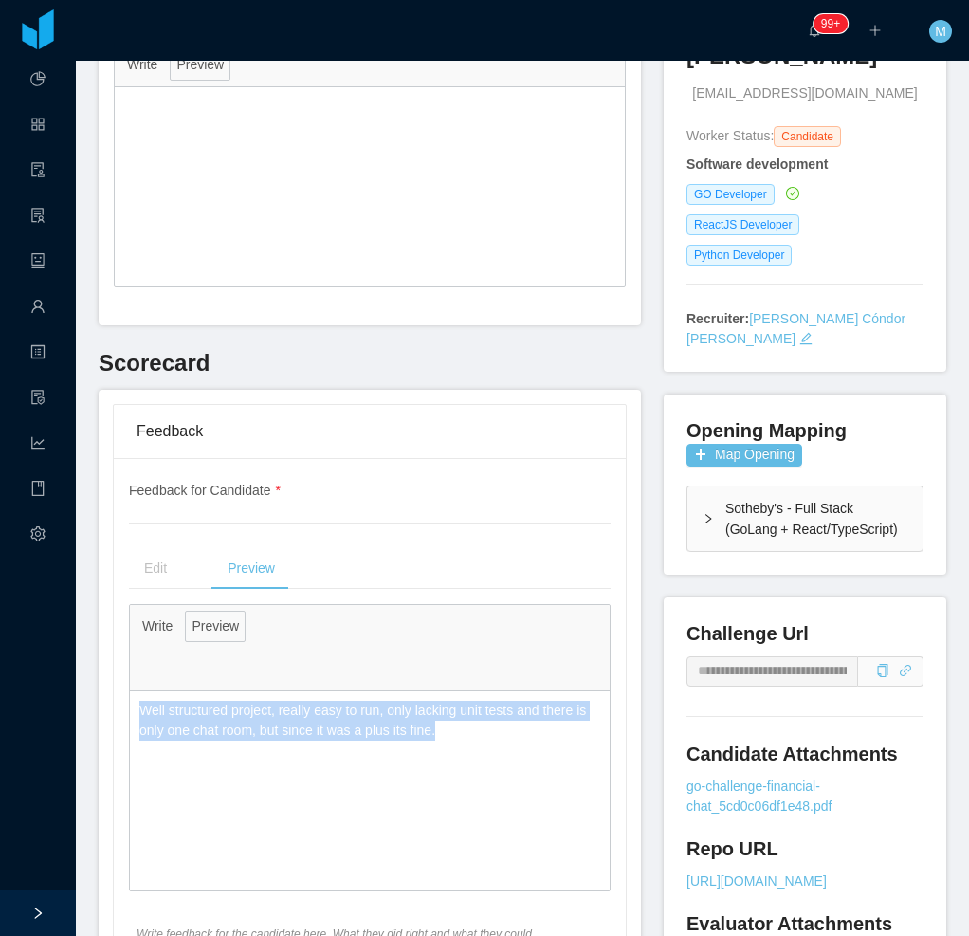
drag, startPoint x: 468, startPoint y: 728, endPoint x: 152, endPoint y: 703, distance: 317.6
click at [136, 711] on div "Well structured project, really easy to run, only lacking unit tests and there …" at bounding box center [370, 720] width 480 height 59
copy p "Well structured project, really easy to run, only lacking unit tests and there …"
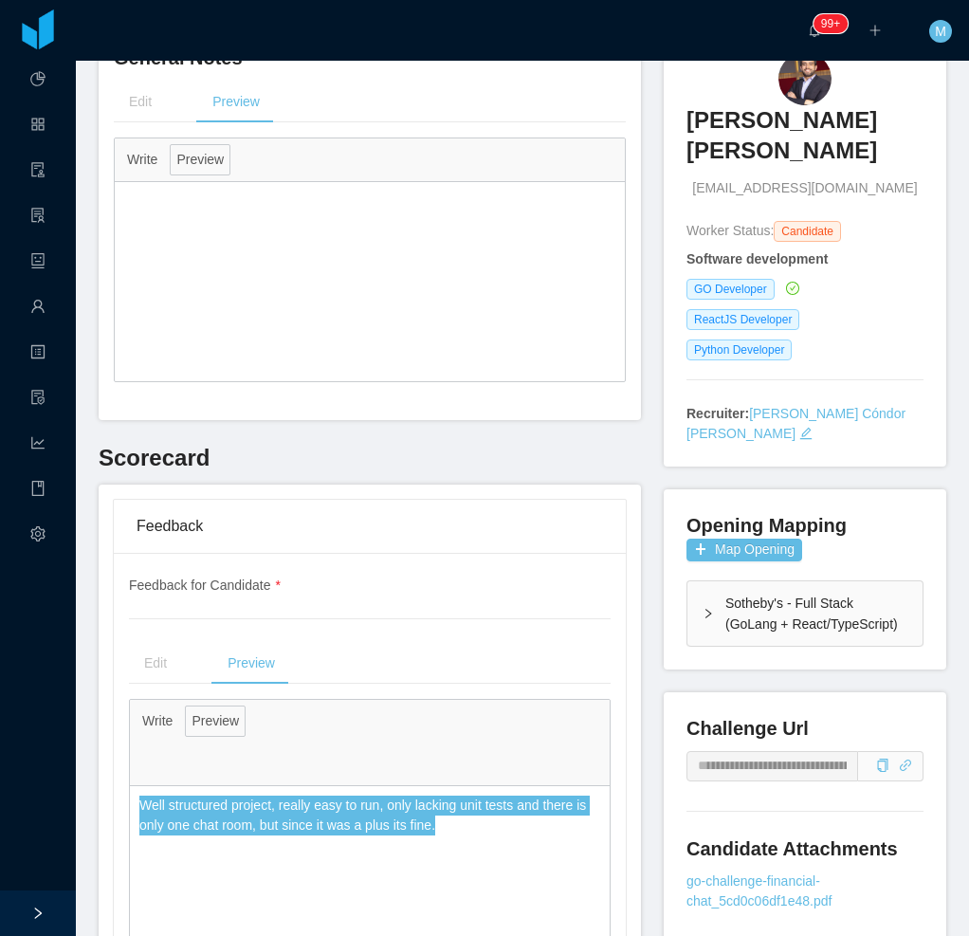
scroll to position [0, 0]
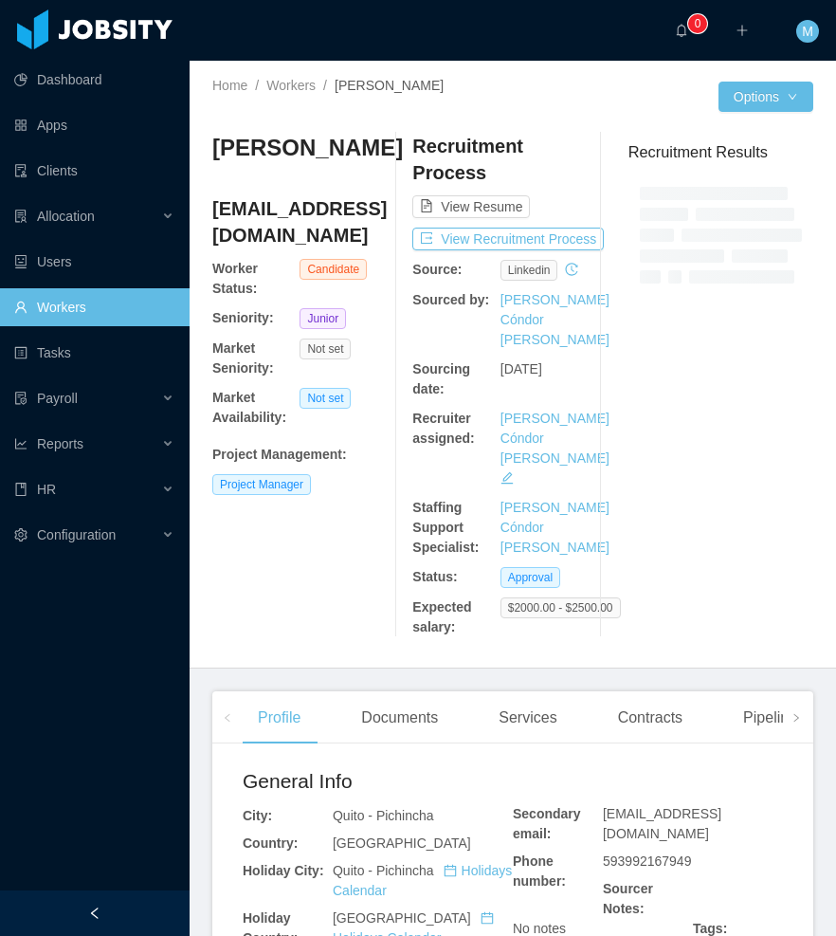
click at [64, 906] on div at bounding box center [95, 913] width 190 height 46
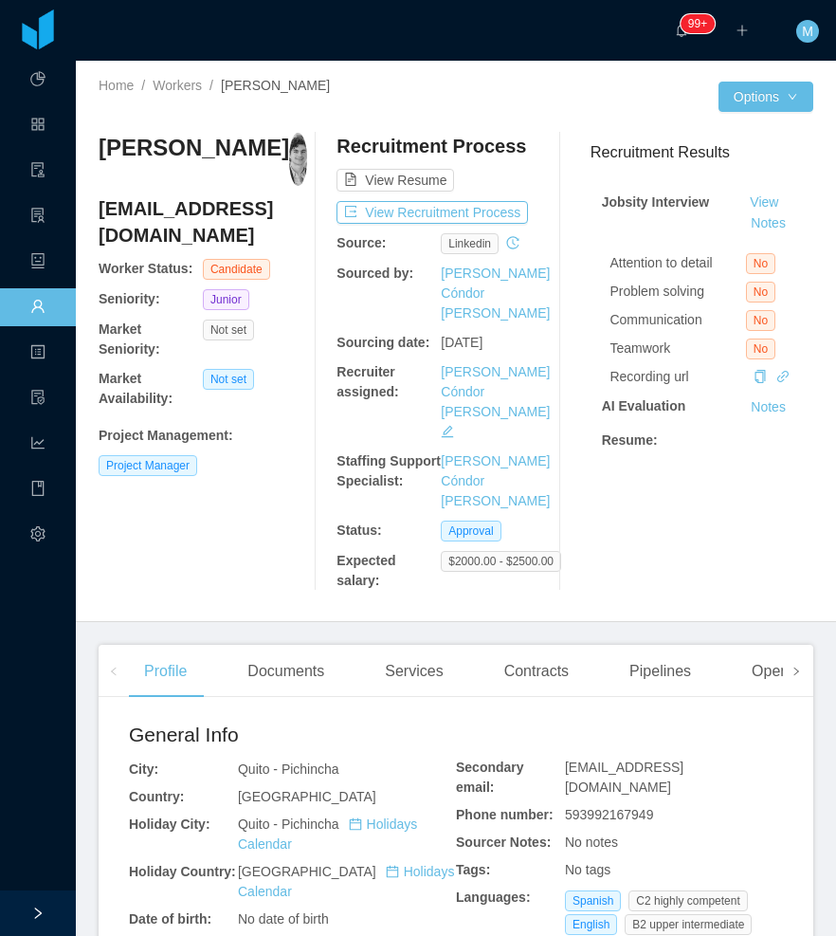
click at [791, 660] on span at bounding box center [796, 671] width 11 height 23
click at [267, 645] on div "Openings" at bounding box center [245, 671] width 96 height 53
